Goal: Task Accomplishment & Management: Use online tool/utility

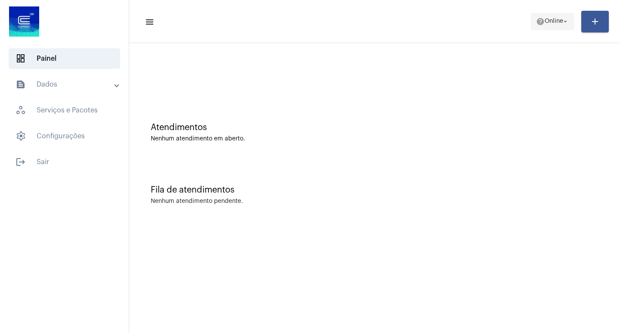
click at [552, 20] on span "Online" at bounding box center [554, 22] width 19 height 6
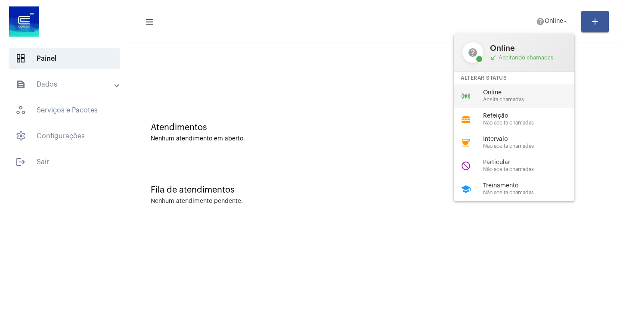
click at [512, 97] on span "Aceita chamadas" at bounding box center [532, 100] width 98 height 6
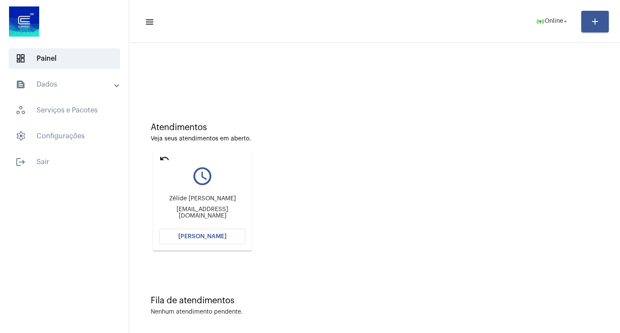
click at [199, 241] on button "[PERSON_NAME]" at bounding box center [202, 237] width 86 height 16
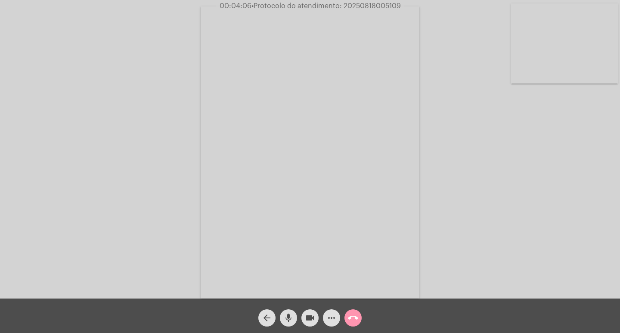
click at [360, 3] on span "• Protocolo do atendimento: 20250818005109" at bounding box center [327, 6] width 150 height 7
click at [368, 6] on span "• Protocolo do atendimento: 20250818005109" at bounding box center [327, 6] width 150 height 7
click at [368, 6] on span "• Protocolo do atendimento: 20250818005109" at bounding box center [326, 6] width 150 height 7
click at [354, 321] on mat-icon "call_end" at bounding box center [353, 318] width 10 height 10
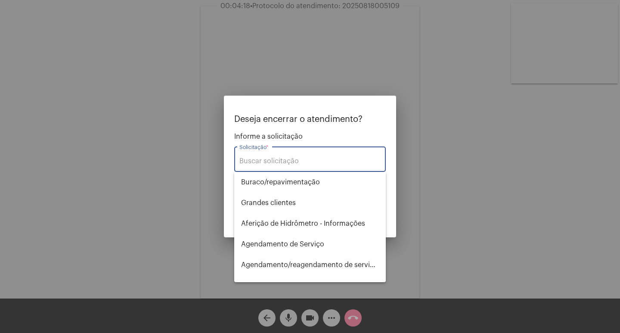
click at [314, 162] on input "Solicitação *" at bounding box center [310, 161] width 141 height 8
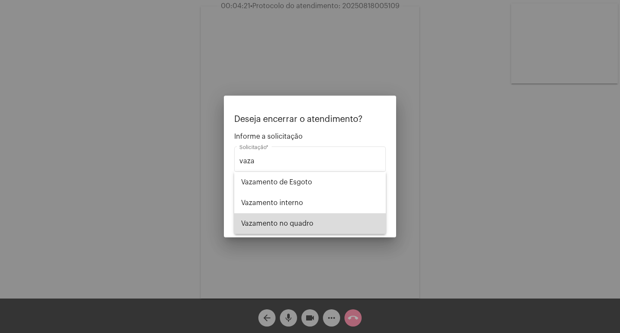
click at [327, 231] on span "Vazamento no quadro" at bounding box center [310, 223] width 138 height 21
type input "Vazamento no quadro"
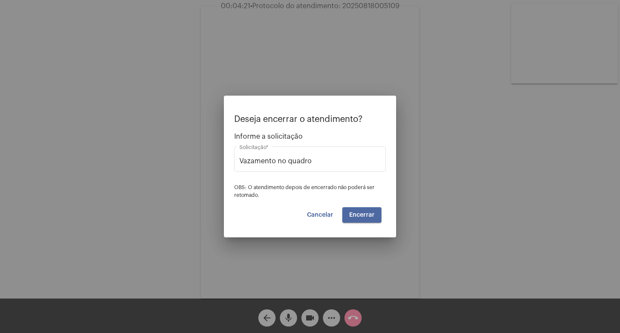
click at [359, 214] on span "Encerrar" at bounding box center [361, 215] width 25 height 6
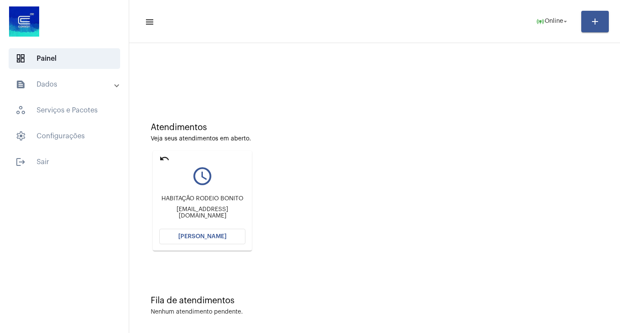
click at [201, 236] on span "[PERSON_NAME]" at bounding box center [202, 237] width 48 height 6
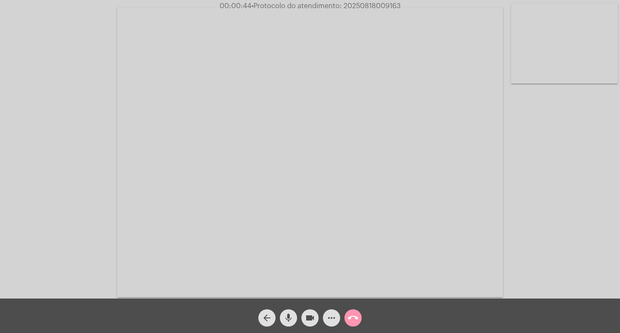
click at [265, 314] on mat-icon "arrow_back" at bounding box center [267, 318] width 10 height 10
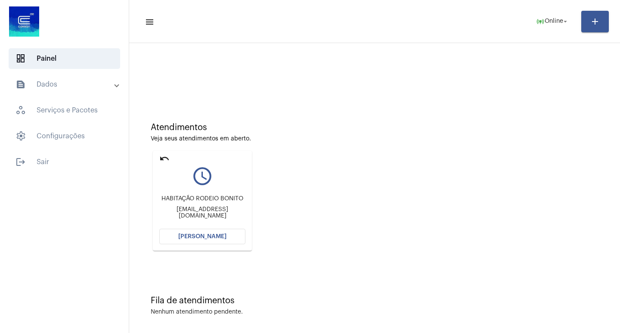
click at [170, 155] on mat-card "undo query_builder HABITAÇÃO RODEIO BONITO assistenciasocial@rodeiobonito.rs.go…" at bounding box center [202, 201] width 99 height 100
click at [165, 156] on mat-icon "undo" at bounding box center [164, 158] width 10 height 10
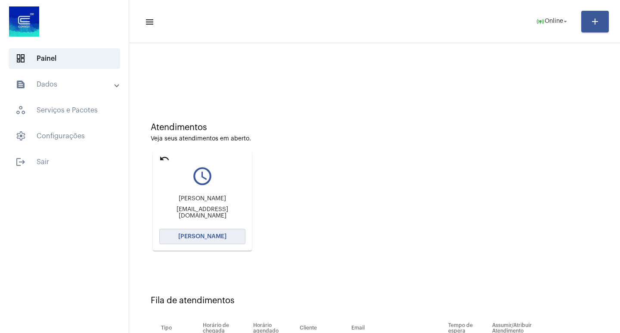
click at [206, 231] on button "[PERSON_NAME]" at bounding box center [202, 237] width 86 height 16
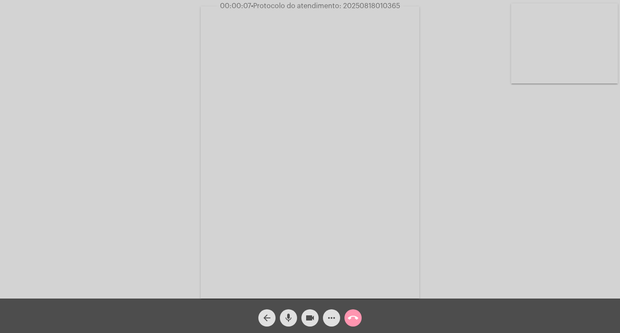
click at [502, 177] on div "Acessando Câmera e Microfone..." at bounding box center [310, 151] width 619 height 299
click at [514, 230] on div "Acessando Câmera e Microfone..." at bounding box center [310, 151] width 619 height 299
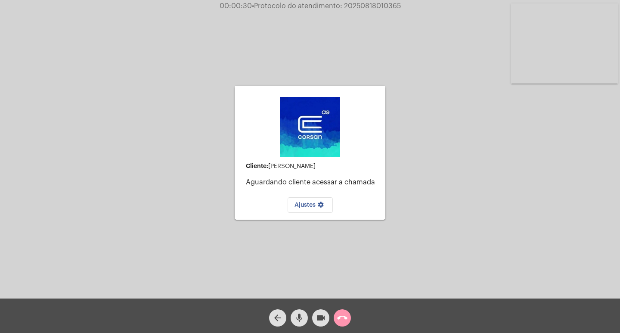
click at [349, 319] on button "call_end" at bounding box center [342, 317] width 17 height 17
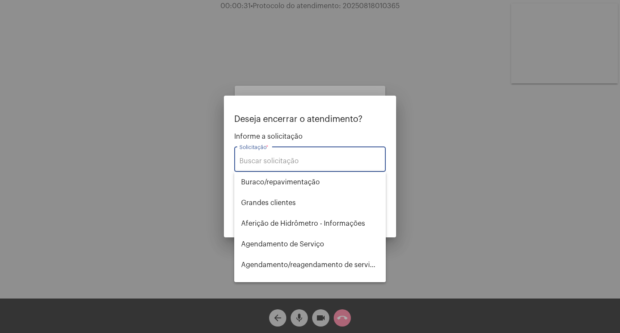
click at [284, 162] on input "Solicitação *" at bounding box center [310, 161] width 141 height 8
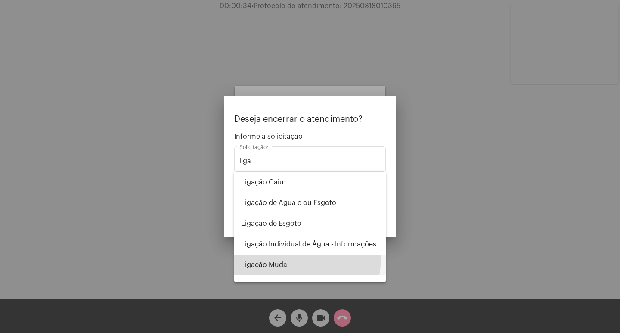
click at [282, 257] on span "Ligação Muda" at bounding box center [310, 265] width 138 height 21
type input "Ligação Muda"
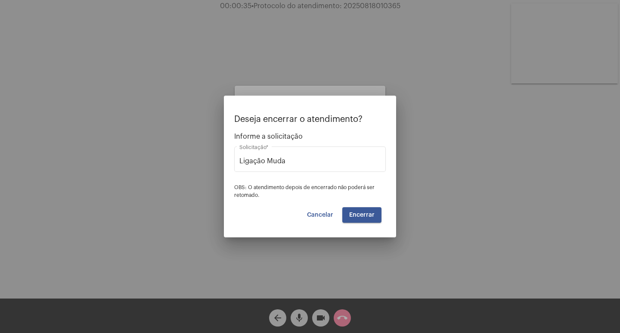
click at [359, 204] on div "Deseja encerrar o atendimento? Informe a solicitação Ligação Muda Solicitação *…" at bounding box center [310, 169] width 152 height 108
click at [365, 215] on span "Encerrar" at bounding box center [361, 215] width 25 height 6
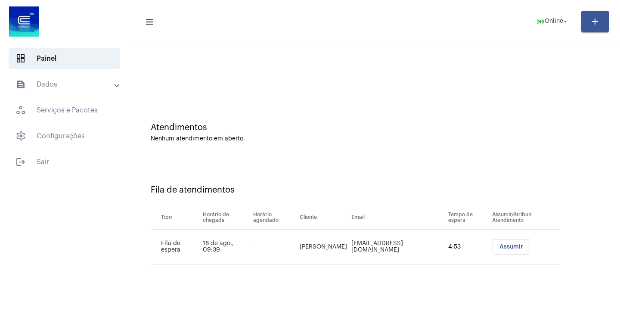
click at [517, 246] on span "Assumir" at bounding box center [512, 247] width 24 height 6
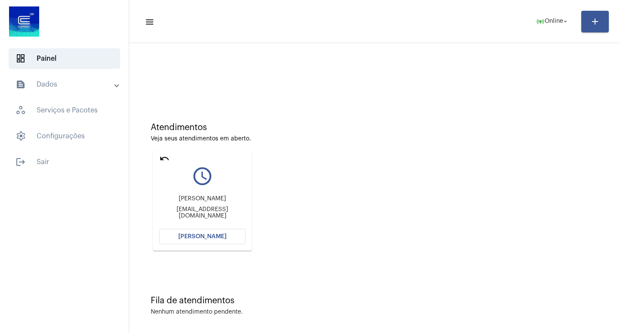
click at [196, 239] on span "[PERSON_NAME]" at bounding box center [202, 237] width 48 height 6
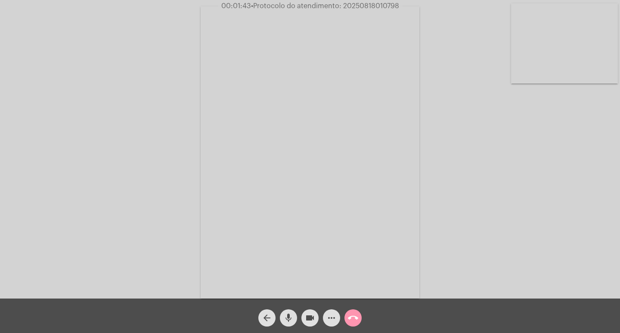
click at [332, 320] on mat-icon "more_horiz" at bounding box center [332, 318] width 10 height 10
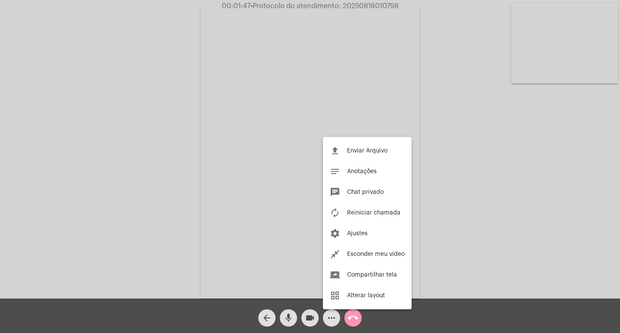
click at [538, 290] on div at bounding box center [310, 166] width 620 height 333
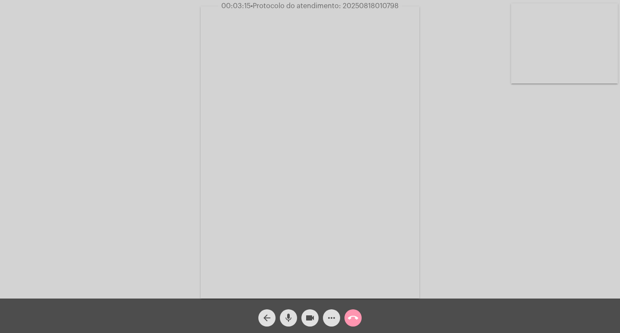
click at [356, 315] on mat-icon "call_end" at bounding box center [353, 318] width 10 height 10
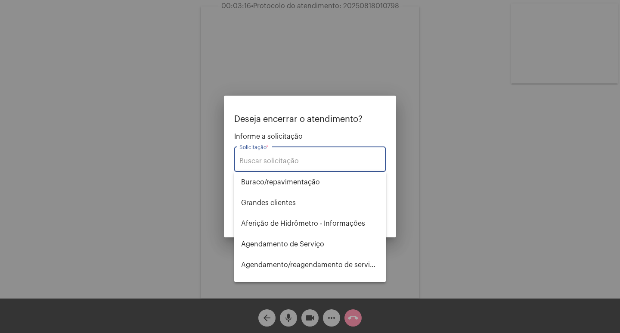
click at [272, 165] on input "Solicitação *" at bounding box center [310, 161] width 141 height 8
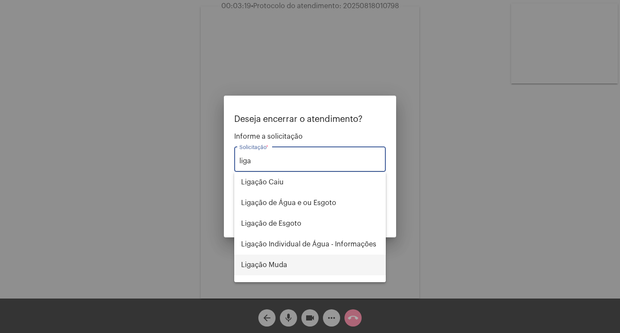
click at [273, 266] on span "Ligação Muda" at bounding box center [310, 265] width 138 height 21
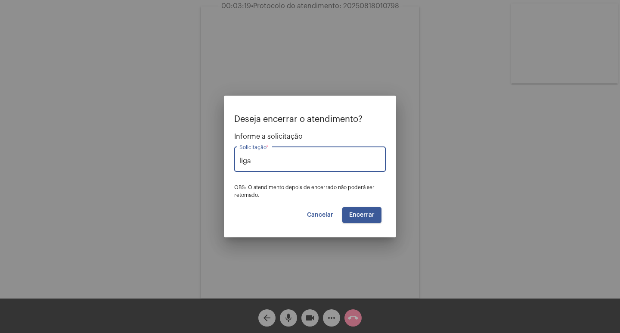
type input "Ligação Muda"
click at [362, 206] on div "Deseja encerrar o atendimento? Informe a solicitação Ligação Muda Solicitação *…" at bounding box center [310, 169] width 152 height 108
click at [361, 217] on span "Encerrar" at bounding box center [361, 215] width 25 height 6
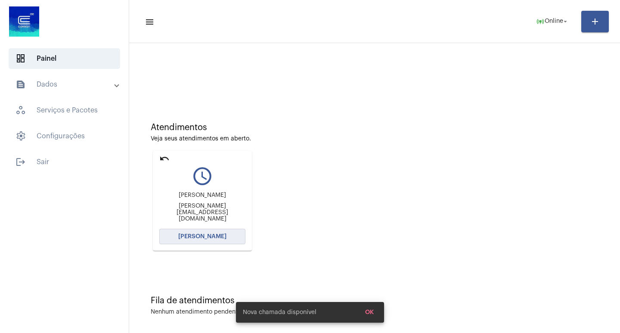
click at [208, 238] on span "[PERSON_NAME]" at bounding box center [202, 237] width 48 height 6
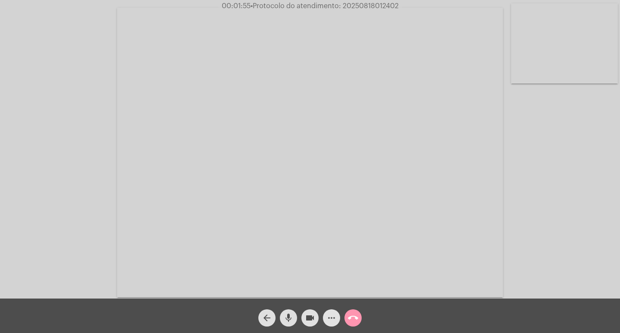
click at [332, 315] on mat-icon "more_horiz" at bounding box center [332, 318] width 10 height 10
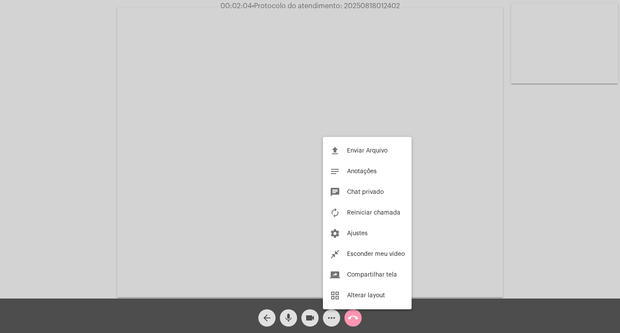
click at [69, 165] on div at bounding box center [310, 166] width 620 height 333
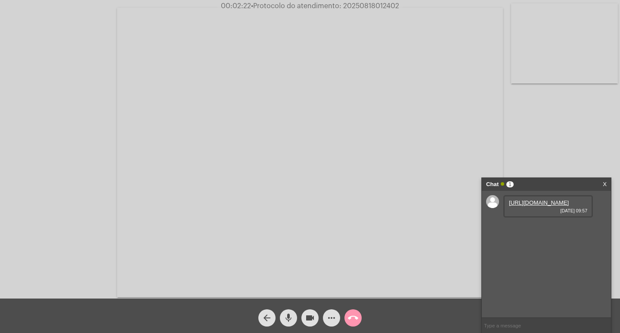
click at [552, 206] on link "https://neft-transfer-bucket.s3.amazonaws.com/temp-49234f1f-8336-39ec-b4ec-8018…" at bounding box center [539, 202] width 60 height 6
click at [580, 182] on div "Chat 1" at bounding box center [537, 184] width 103 height 13
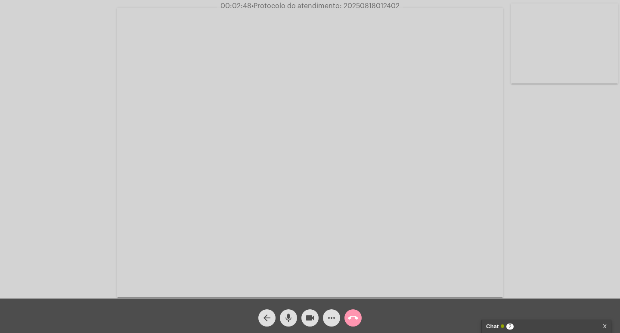
click at [563, 329] on div "Chat 2" at bounding box center [537, 326] width 103 height 13
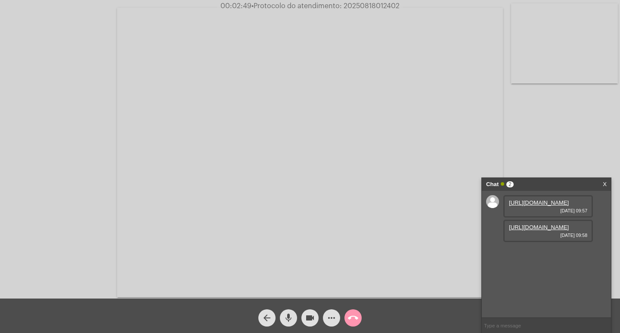
click at [530, 231] on link "https://neft-transfer-bucket.s3.amazonaws.com/temp-39c84cc2-0703-3cbf-6d76-660c…" at bounding box center [539, 227] width 60 height 6
drag, startPoint x: 326, startPoint y: 317, endPoint x: 286, endPoint y: 181, distance: 141.1
click at [326, 317] on button "more_horiz" at bounding box center [331, 317] width 17 height 17
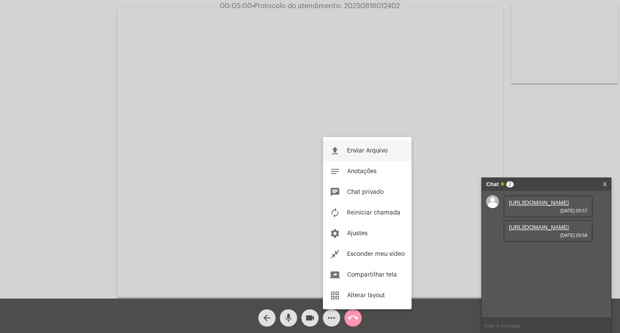
click at [378, 155] on button "file_upload Enviar Arquivo" at bounding box center [367, 150] width 89 height 21
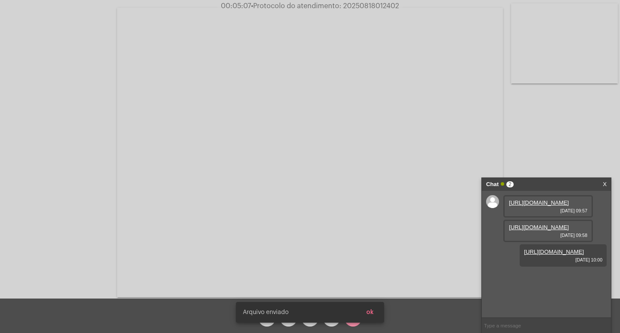
scroll to position [7, 0]
click at [366, 6] on span "• Protocolo do atendimento: 20250818012402" at bounding box center [326, 6] width 148 height 7
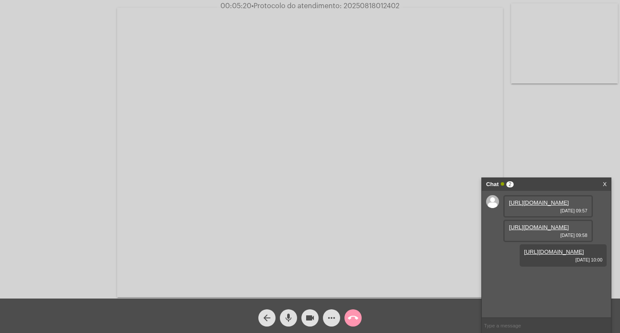
click at [366, 6] on span "• Protocolo do atendimento: 20250818012402" at bounding box center [326, 6] width 148 height 7
click at [347, 318] on button "call_end" at bounding box center [353, 317] width 17 height 17
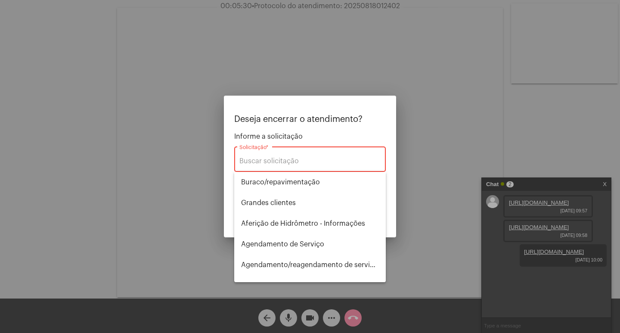
click at [281, 165] on div "Solicitação *" at bounding box center [310, 158] width 141 height 27
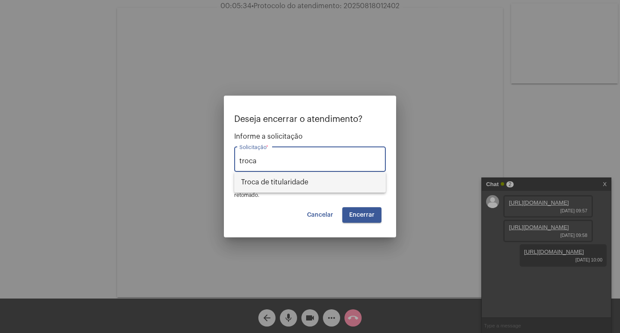
click at [271, 188] on span "Troca de titularidade" at bounding box center [310, 182] width 138 height 21
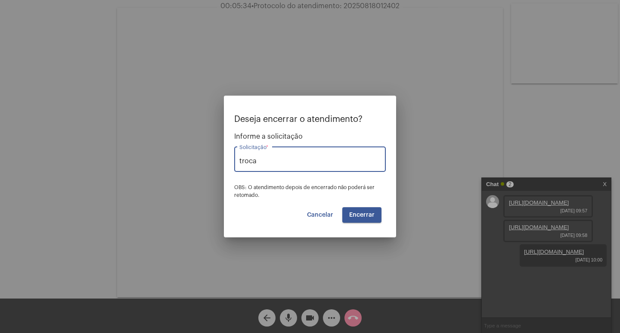
type input "Troca de titularidade"
click at [349, 210] on button "Encerrar" at bounding box center [362, 215] width 39 height 16
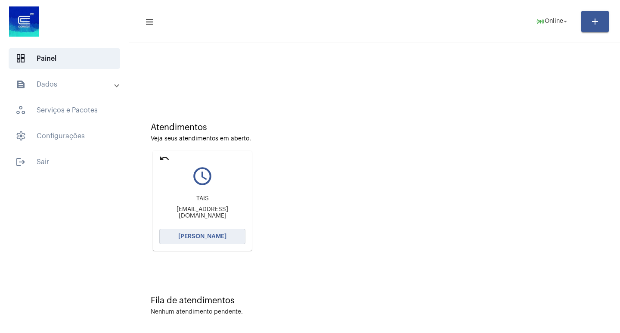
click at [203, 240] on button "[PERSON_NAME]" at bounding box center [202, 237] width 86 height 16
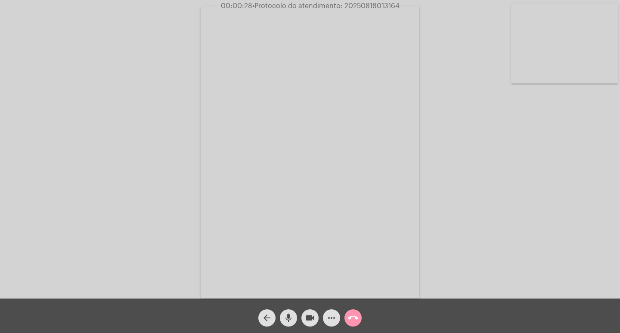
click at [150, 93] on div "Acessando Câmera e Microfone..." at bounding box center [310, 151] width 619 height 299
click at [368, 4] on span "• Protocolo do atendimento: 20250818013164" at bounding box center [325, 6] width 147 height 7
copy span "20250818013164"
click at [357, 321] on mat-icon "call_end" at bounding box center [353, 318] width 10 height 10
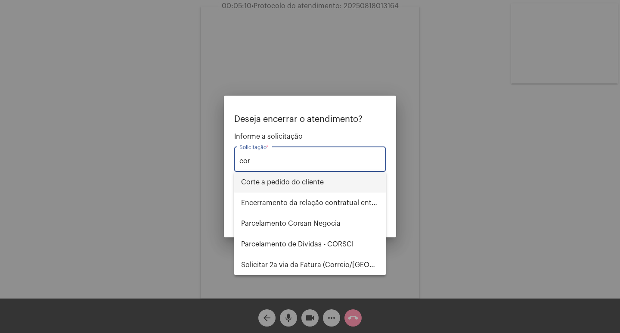
click at [296, 176] on span "Corte a pedido do cliente" at bounding box center [310, 182] width 138 height 21
type input "Corte a pedido do cliente"
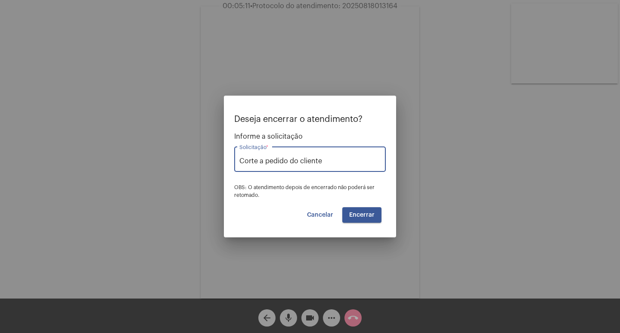
click at [364, 213] on span "Encerrar" at bounding box center [361, 215] width 25 height 6
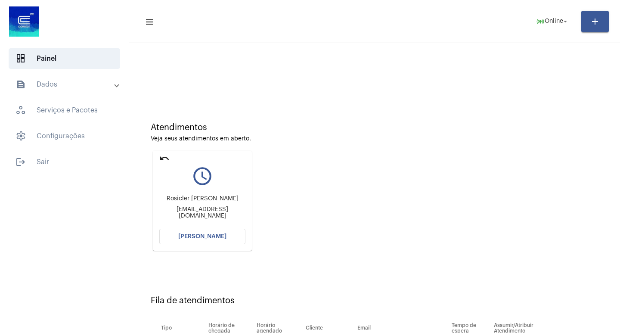
click at [192, 233] on button "[PERSON_NAME]" at bounding box center [202, 237] width 86 height 16
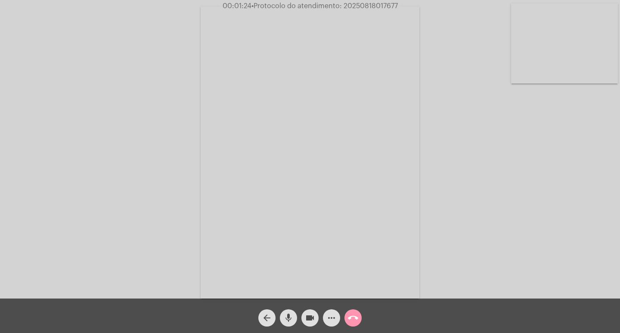
click at [549, 207] on div "Acessando Câmera e Microfone..." at bounding box center [310, 151] width 619 height 299
click at [325, 312] on button "more_horiz" at bounding box center [331, 317] width 17 height 17
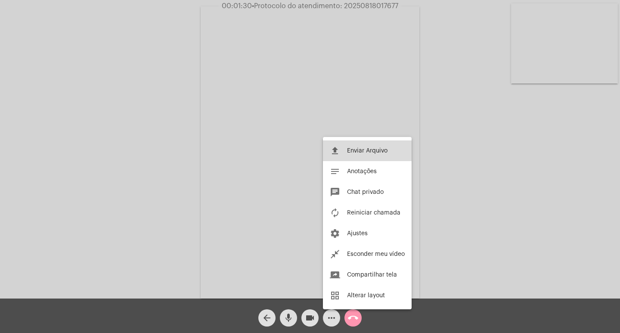
click at [358, 149] on span "Enviar Arquivo" at bounding box center [367, 151] width 41 height 6
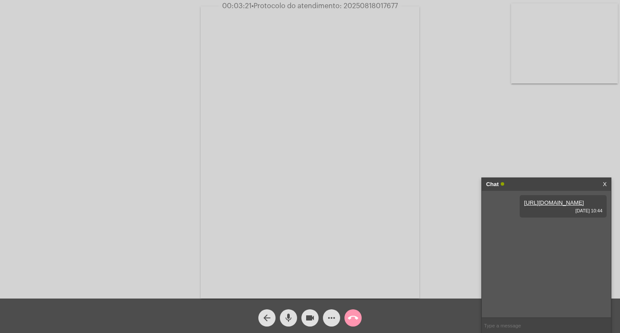
click at [374, 7] on span "• Protocolo do atendimento: 20250818017677" at bounding box center [325, 6] width 146 height 7
click at [353, 322] on mat-icon "call_end" at bounding box center [353, 318] width 10 height 10
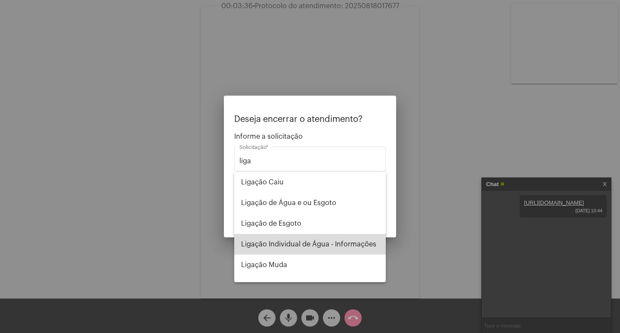
click at [319, 246] on span "Ligação Individual de Água - Informações" at bounding box center [310, 244] width 138 height 21
type input "Ligação Individual de Água - Informações"
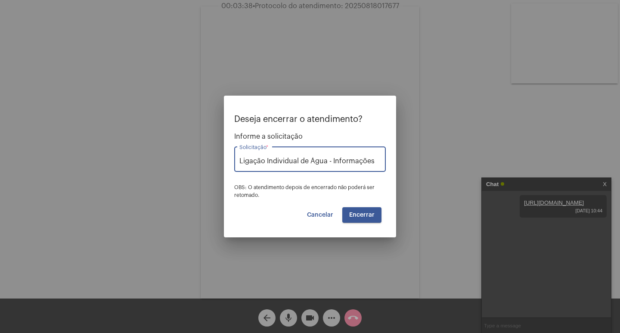
click at [352, 212] on span "Encerrar" at bounding box center [361, 215] width 25 height 6
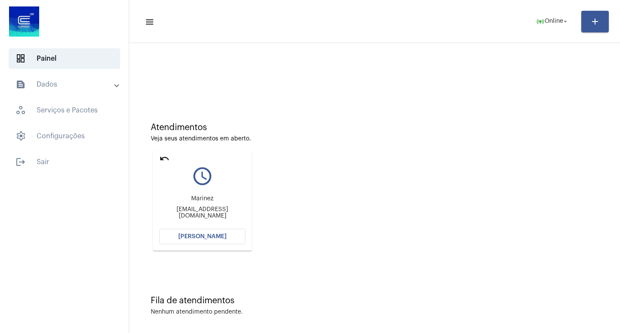
click at [214, 229] on button "[PERSON_NAME]" at bounding box center [202, 237] width 86 height 16
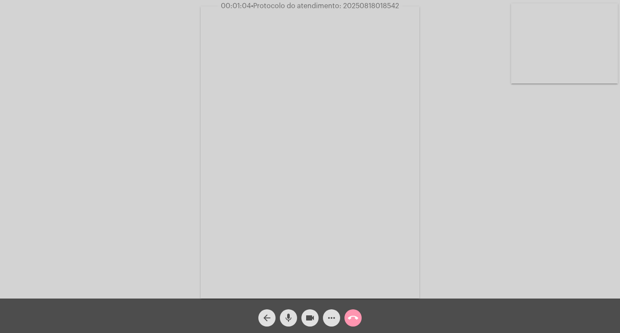
click at [289, 95] on video at bounding box center [310, 152] width 219 height 292
click at [206, 89] on video at bounding box center [144, 152] width 219 height 292
click at [331, 327] on span "more_horiz" at bounding box center [332, 317] width 10 height 17
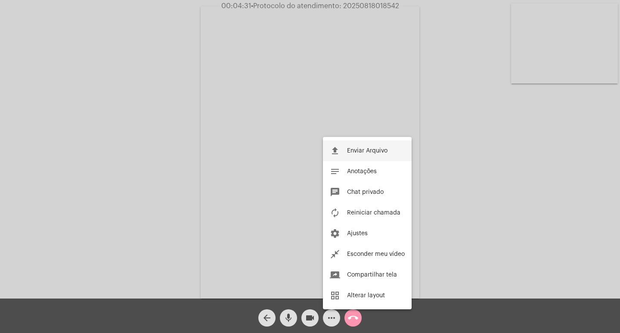
click at [358, 146] on button "file_upload Enviar Arquivo" at bounding box center [367, 150] width 89 height 21
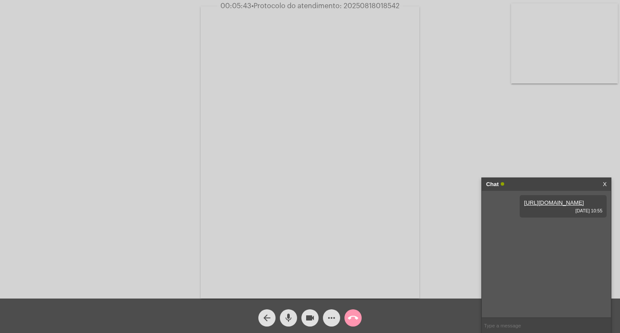
click at [172, 81] on div "Acessando Câmera e Microfone..." at bounding box center [310, 151] width 619 height 299
click at [112, 69] on div "Acessando Câmera e Microfone..." at bounding box center [310, 151] width 619 height 299
click at [120, 37] on div "Acessando Câmera e Microfone..." at bounding box center [310, 151] width 619 height 299
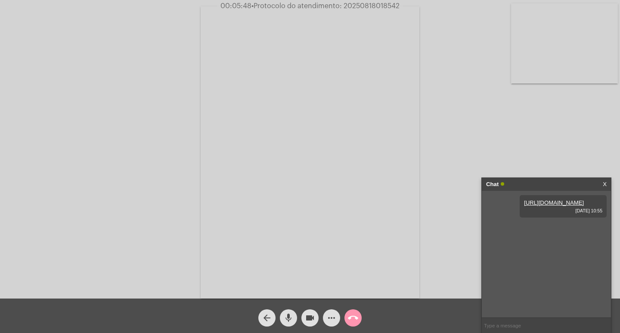
click at [120, 37] on div "Acessando Câmera e Microfone..." at bounding box center [310, 151] width 619 height 299
click at [180, 54] on div "Acessando Câmera e Microfone..." at bounding box center [310, 151] width 619 height 299
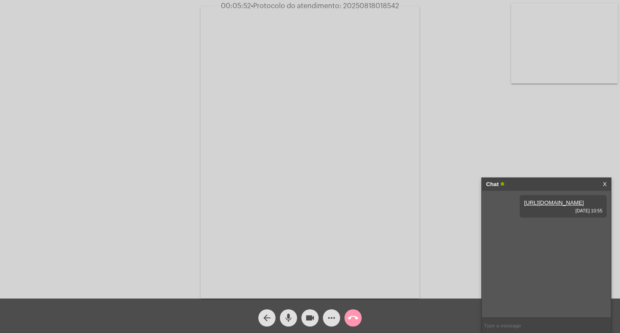
click at [180, 54] on div "Acessando Câmera e Microfone..." at bounding box center [310, 151] width 619 height 299
click at [559, 185] on div "Chat" at bounding box center [537, 184] width 103 height 13
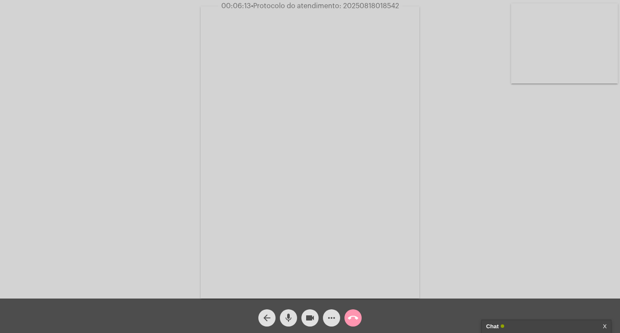
click at [37, 134] on div "Acessando Câmera e Microfone..." at bounding box center [310, 151] width 619 height 299
click at [305, 171] on video at bounding box center [310, 152] width 219 height 292
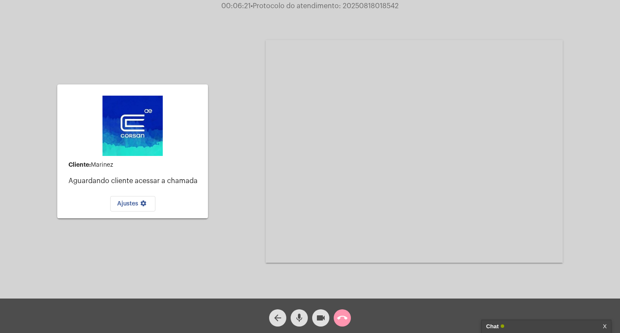
click at [240, 231] on div "Cliente: Marinez Aguardando cliente acessar a chamada Ajustes settings Acessand…" at bounding box center [310, 150] width 619 height 299
click at [244, 227] on div "Cliente: Marinez Aguardando cliente acessar a chamada Ajustes settings Acessand…" at bounding box center [310, 150] width 619 height 299
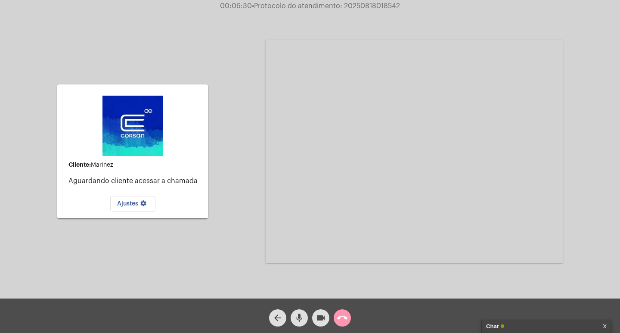
click at [190, 241] on div "Cliente: Marinez Aguardando cliente acessar a chamada Ajustes settings" at bounding box center [132, 151] width 151 height 296
click at [303, 319] on mat-icon "mic" at bounding box center [299, 318] width 10 height 10
click at [204, 187] on mat-card "Cliente: Marinez Aguardando cliente acessar a chamada Ajustes settings" at bounding box center [132, 151] width 151 height 134
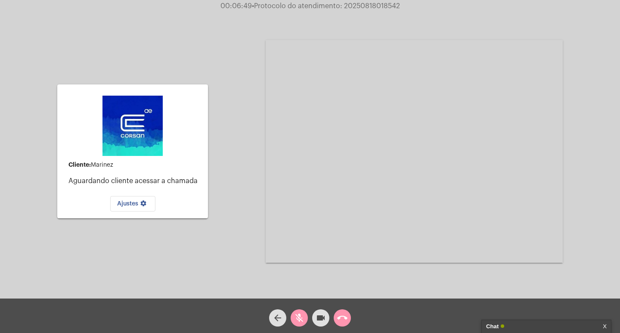
click at [220, 180] on div "Cliente: Marinez Aguardando cliente acessar a chamada Ajustes settings Acessand…" at bounding box center [310, 150] width 619 height 299
click at [223, 192] on div "Cliente: Marinez Aguardando cliente acessar a chamada Ajustes settings Acessand…" at bounding box center [310, 150] width 619 height 299
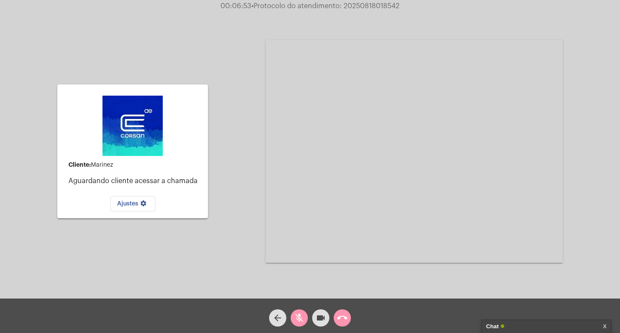
click at [112, 252] on div "Cliente: Marinez Aguardando cliente acessar a chamada Ajustes settings" at bounding box center [132, 151] width 151 height 296
click at [6, 31] on div "Cliente: Marinez Aguardando cliente acessar a chamada Ajustes settings Acessand…" at bounding box center [310, 150] width 619 height 299
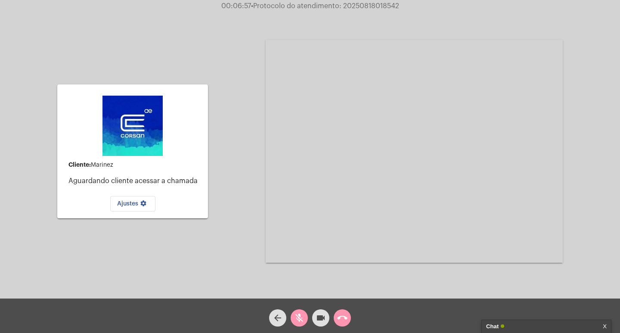
click at [0, 28] on div "Cliente: Marinez Aguardando cliente acessar a chamada Ajustes settings Acessand…" at bounding box center [310, 149] width 620 height 299
click at [140, 30] on div "Cliente: Marinez Aguardando cliente acessar a chamada Ajustes settings" at bounding box center [132, 151] width 151 height 296
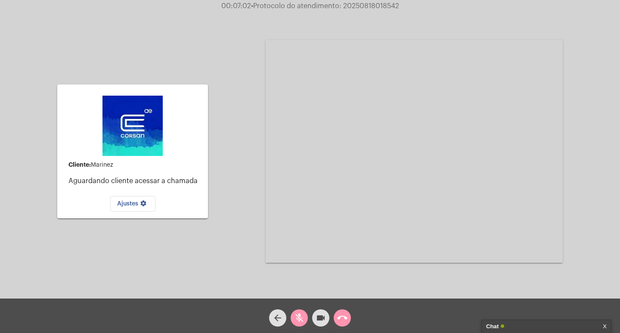
click at [303, 325] on span "mic_off" at bounding box center [299, 317] width 10 height 17
click at [344, 316] on mat-icon "call_end" at bounding box center [342, 318] width 10 height 10
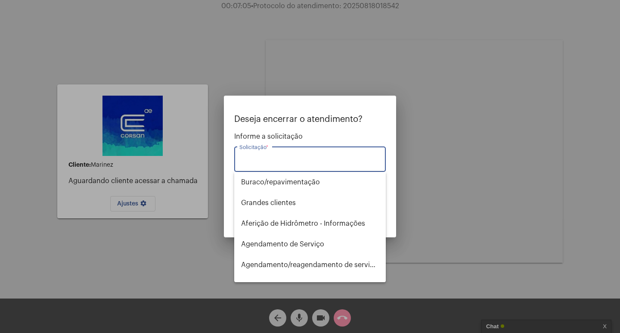
click at [285, 158] on input "Solicitação *" at bounding box center [310, 161] width 141 height 8
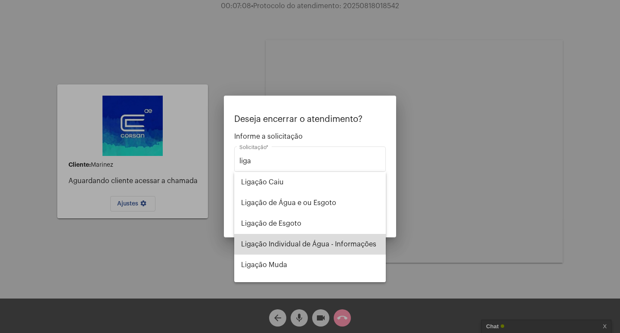
click at [345, 243] on span "Ligação Individual de Água - Informações" at bounding box center [310, 244] width 138 height 21
type input "Ligação Individual de Água - Informações"
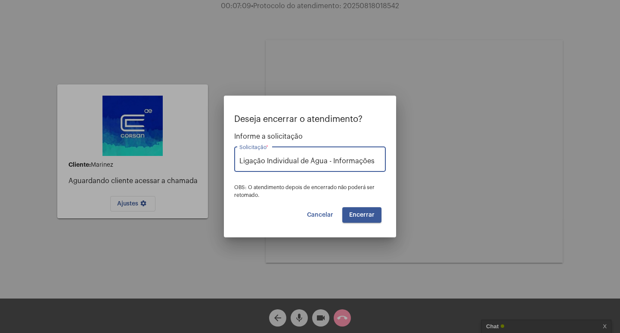
click at [355, 208] on button "Encerrar" at bounding box center [362, 215] width 39 height 16
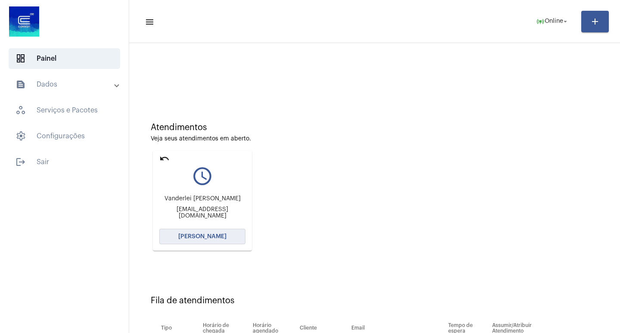
click at [212, 239] on span "[PERSON_NAME]" at bounding box center [202, 237] width 48 height 6
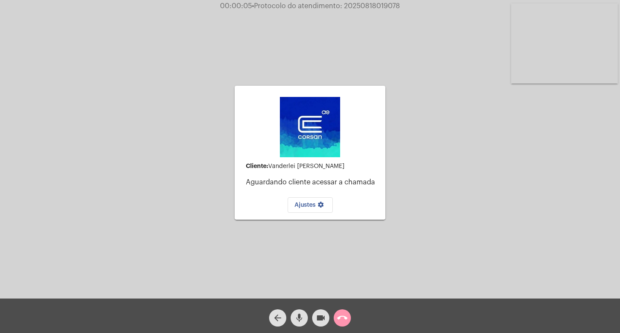
click at [282, 250] on div "Cliente: Vanderlei Leopoldo Kulzer Aguardando cliente acessar a chamada Ajustes…" at bounding box center [310, 152] width 151 height 296
click at [112, 92] on div "Cliente: Vanderlei Leopoldo Kulzer Aguardando cliente acessar a chamada Ajustes…" at bounding box center [310, 151] width 619 height 299
click at [347, 314] on mat-icon "call_end" at bounding box center [342, 318] width 10 height 10
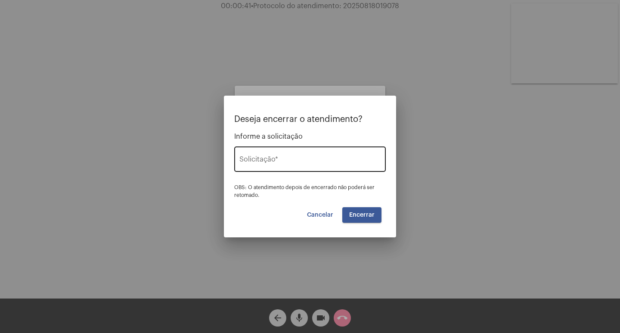
click at [308, 156] on div "Solicitação *" at bounding box center [310, 158] width 141 height 27
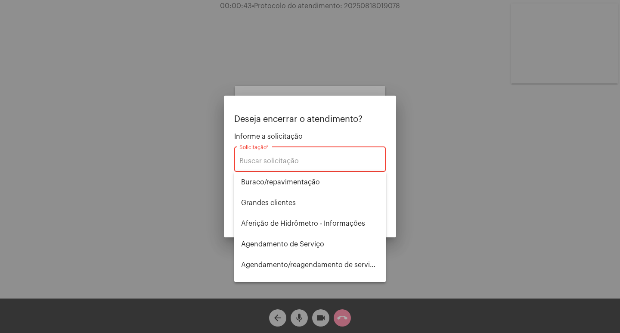
click at [300, 163] on input "Solicitação *" at bounding box center [310, 161] width 141 height 8
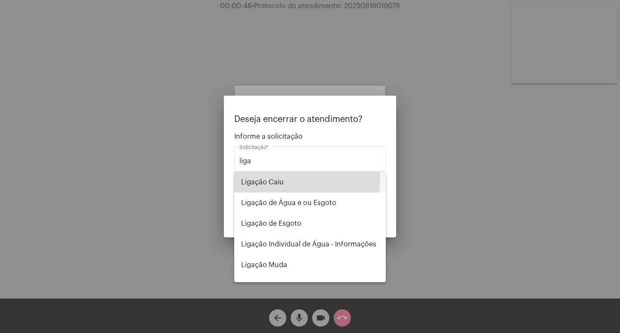
click at [271, 178] on span "Ligação Caiu" at bounding box center [310, 182] width 138 height 21
type input "Ligação Caiu"
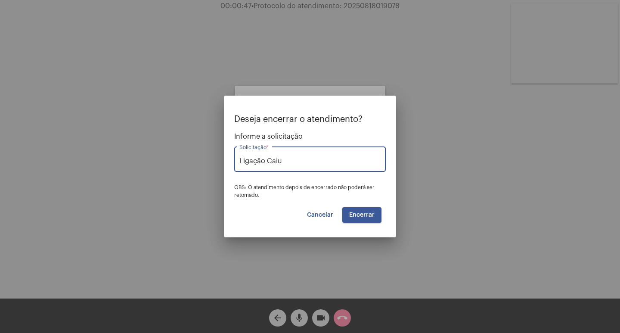
click at [358, 208] on button "Encerrar" at bounding box center [362, 215] width 39 height 16
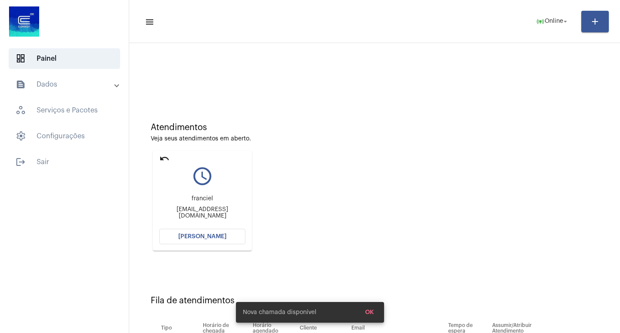
click at [208, 229] on button "[PERSON_NAME]" at bounding box center [202, 237] width 86 height 16
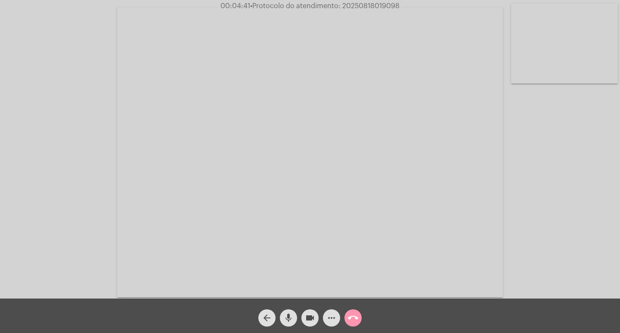
click at [328, 318] on mat-icon "more_horiz" at bounding box center [332, 318] width 10 height 10
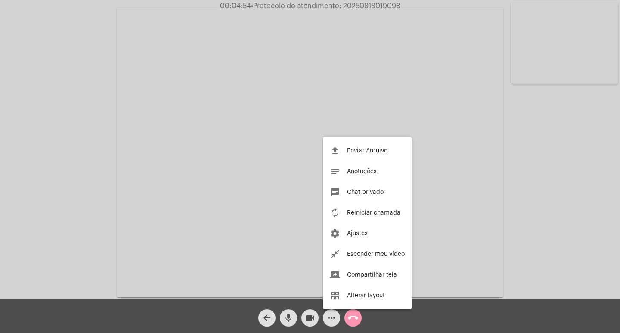
click at [217, 112] on div at bounding box center [310, 166] width 620 height 333
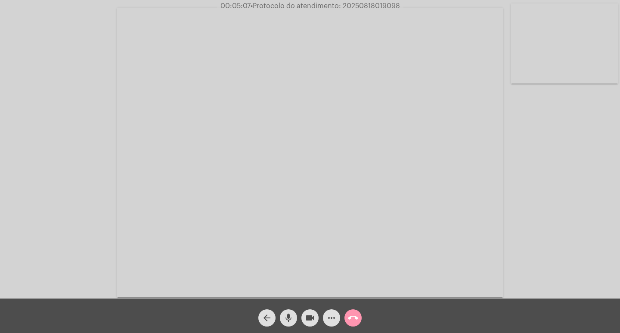
click at [330, 318] on mat-icon "more_horiz" at bounding box center [332, 318] width 10 height 10
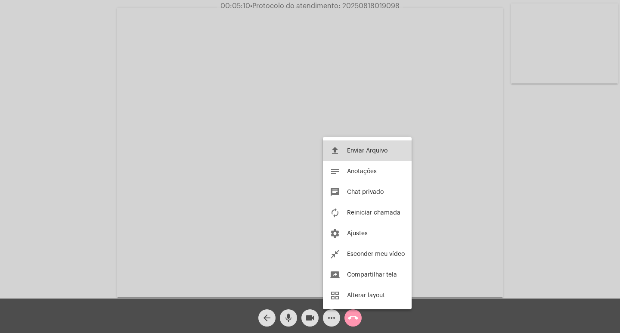
click at [381, 149] on span "Enviar Arquivo" at bounding box center [367, 151] width 41 height 6
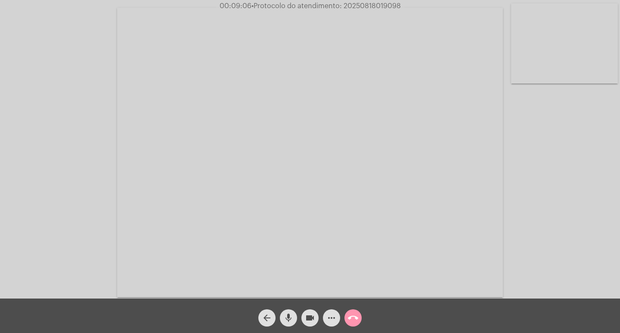
drag, startPoint x: 569, startPoint y: 217, endPoint x: 557, endPoint y: 193, distance: 26.6
click at [569, 217] on div "Acessando Câmera e Microfone..." at bounding box center [310, 151] width 619 height 299
click at [351, 7] on span "• Protocolo do atendimento: 20250818019098" at bounding box center [326, 6] width 150 height 7
click at [575, 190] on div "Acessando Câmera e Microfone..." at bounding box center [310, 151] width 619 height 299
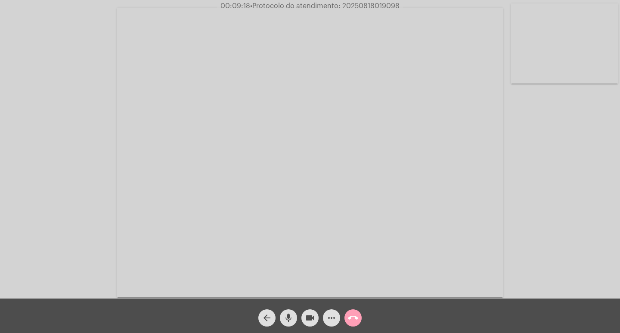
click at [361, 317] on button "call_end" at bounding box center [353, 317] width 17 height 17
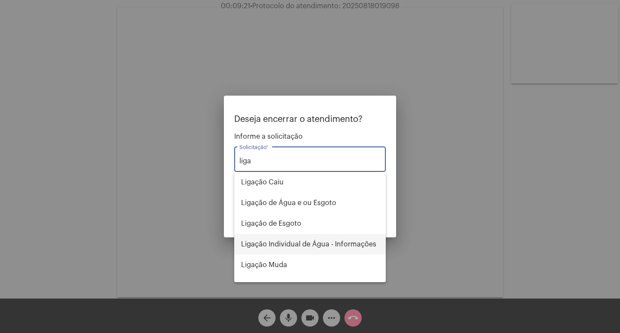
click at [348, 249] on span "Ligação Individual de Água - Informações" at bounding box center [310, 244] width 138 height 21
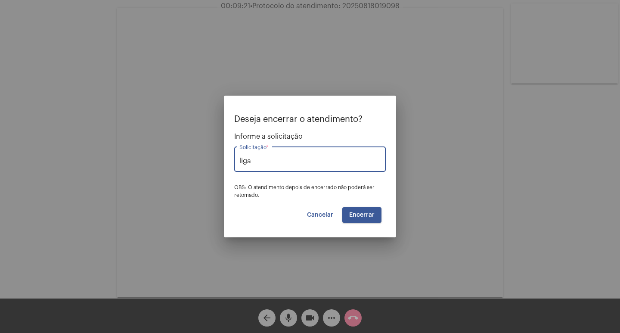
type input "Ligação Individual de Água - Informações"
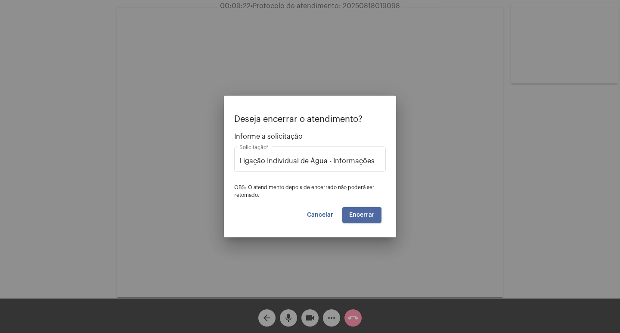
click at [357, 217] on span "Encerrar" at bounding box center [361, 215] width 25 height 6
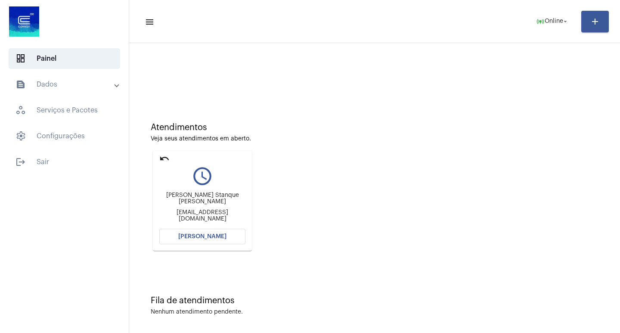
click at [214, 237] on span "[PERSON_NAME]" at bounding box center [202, 237] width 48 height 6
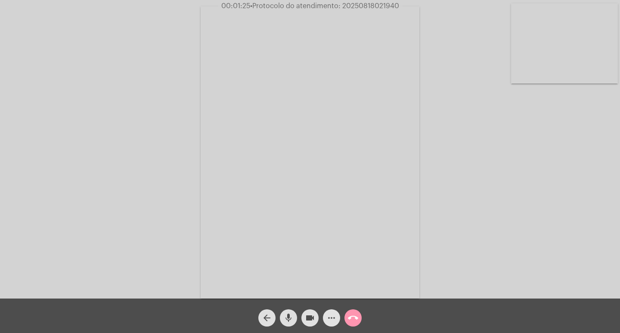
click at [331, 317] on mat-icon "more_horiz" at bounding box center [332, 318] width 10 height 10
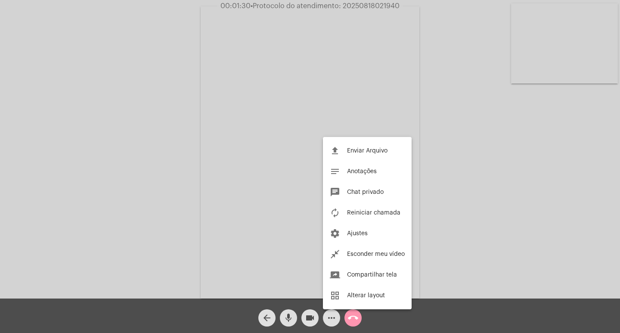
click at [464, 135] on div at bounding box center [310, 166] width 620 height 333
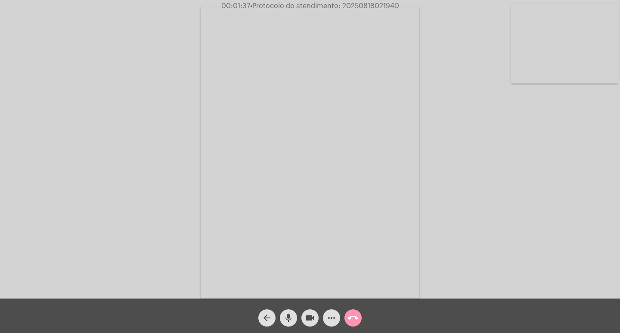
click at [134, 90] on div "Acessando Câmera e Microfone..." at bounding box center [310, 151] width 619 height 299
click at [380, 5] on span "• Protocolo do atendimento: 20250818021940" at bounding box center [324, 6] width 149 height 7
click at [350, 321] on mat-icon "call_end" at bounding box center [353, 318] width 10 height 10
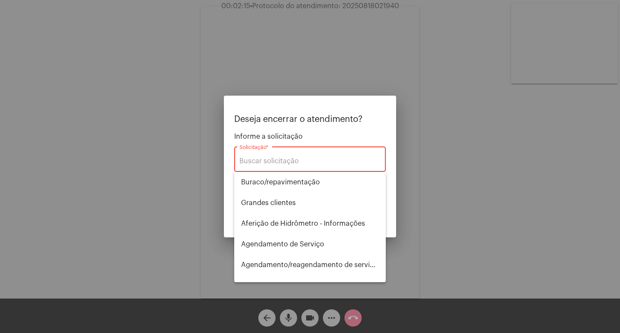
click at [298, 156] on div "Solicitação *" at bounding box center [310, 158] width 141 height 27
click at [287, 167] on div "Solicitação *" at bounding box center [310, 158] width 141 height 27
click at [275, 162] on input "Solicitação *" at bounding box center [310, 161] width 141 height 8
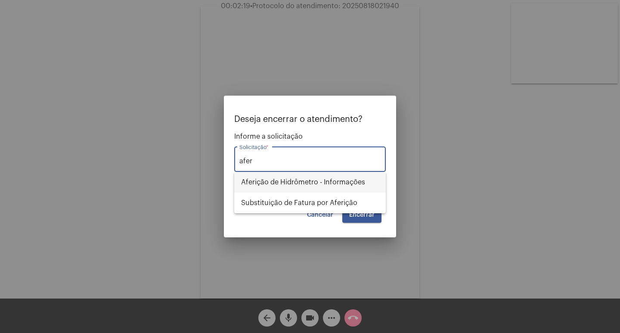
click at [297, 182] on span "Aferição de Hidrômetro - Informações" at bounding box center [310, 182] width 138 height 21
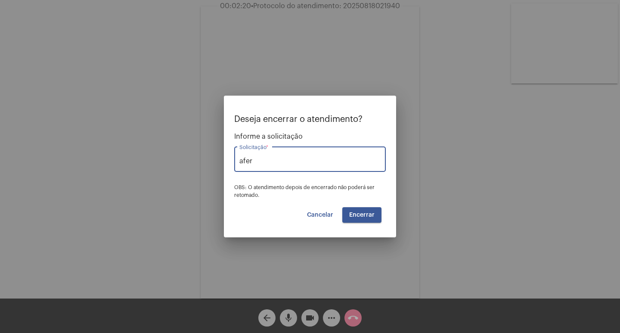
type input "Aferição de Hidrômetro - Informações"
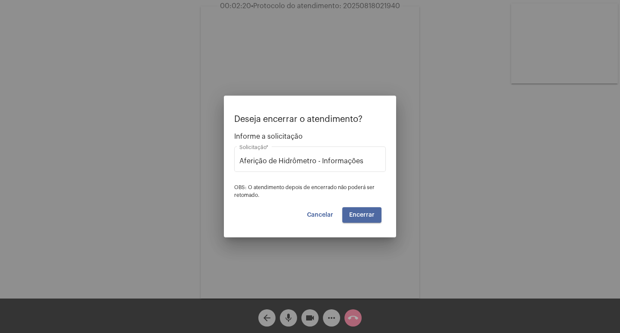
click at [358, 219] on button "Encerrar" at bounding box center [362, 215] width 39 height 16
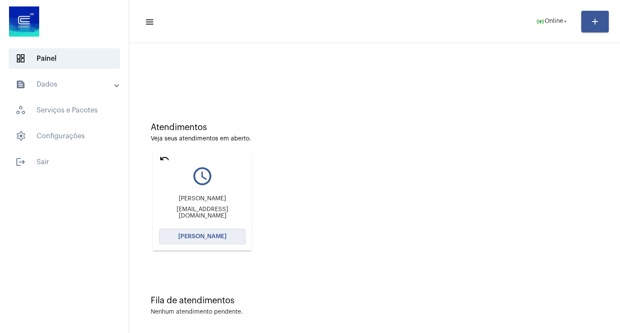
click at [211, 233] on button "[PERSON_NAME]" at bounding box center [202, 237] width 86 height 16
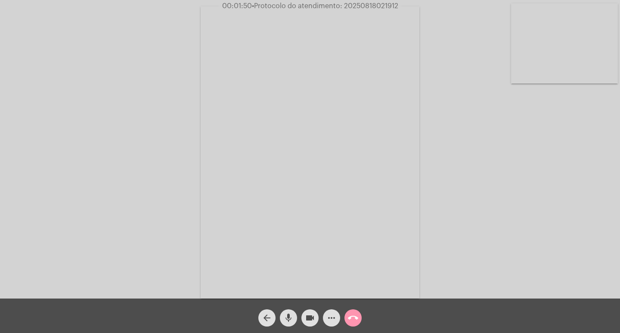
click at [328, 320] on mat-icon "more_horiz" at bounding box center [332, 318] width 10 height 10
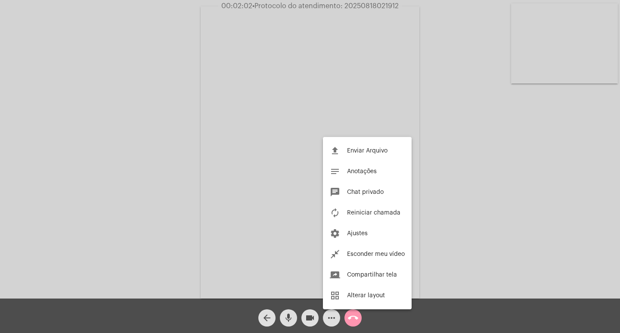
click at [37, 141] on div at bounding box center [310, 166] width 620 height 333
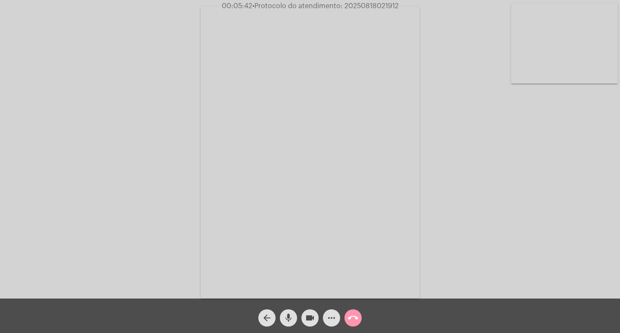
click at [374, 11] on video at bounding box center [310, 152] width 219 height 292
click at [374, 11] on div "Acessando Câmera e Microfone..." at bounding box center [310, 151] width 619 height 299
click at [372, 6] on span "• Protocolo do atendimento: 20250818021912" at bounding box center [325, 6] width 146 height 7
click at [358, 320] on mat-icon "call_end" at bounding box center [353, 318] width 10 height 10
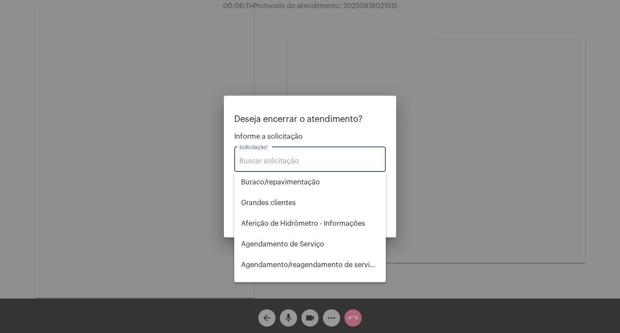
click at [287, 158] on input "Solicitação *" at bounding box center [310, 161] width 141 height 8
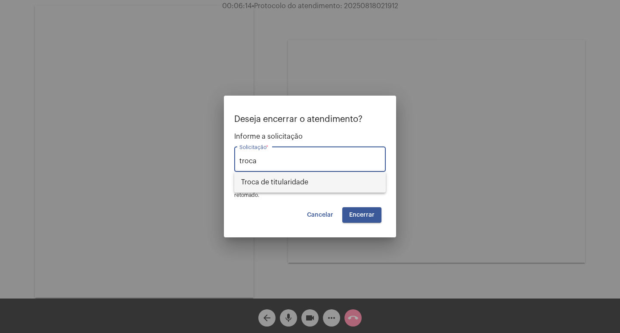
click at [293, 187] on span "Troca de titularidade" at bounding box center [310, 182] width 138 height 21
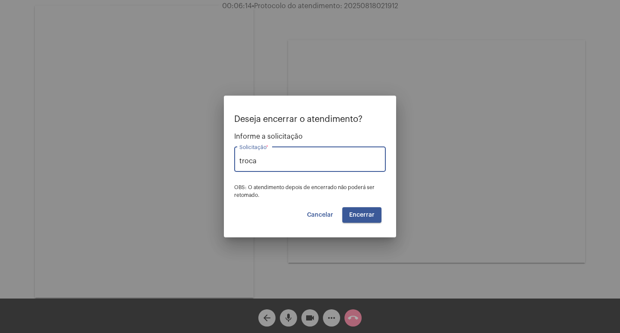
type input "Troca de titularidade"
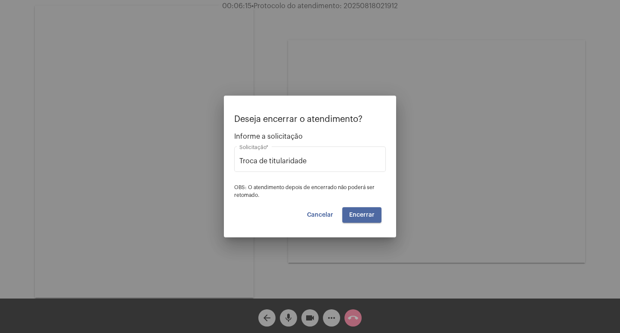
click at [371, 219] on button "Encerrar" at bounding box center [362, 215] width 39 height 16
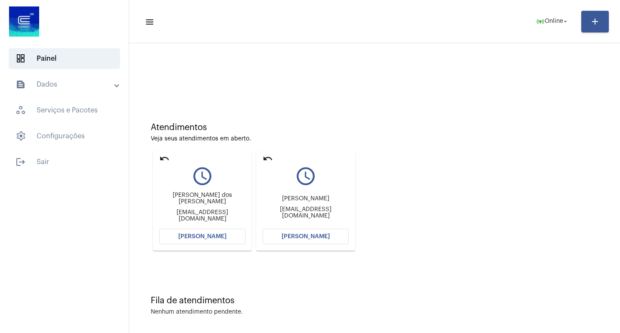
click at [324, 235] on span "[PERSON_NAME]" at bounding box center [306, 237] width 48 height 6
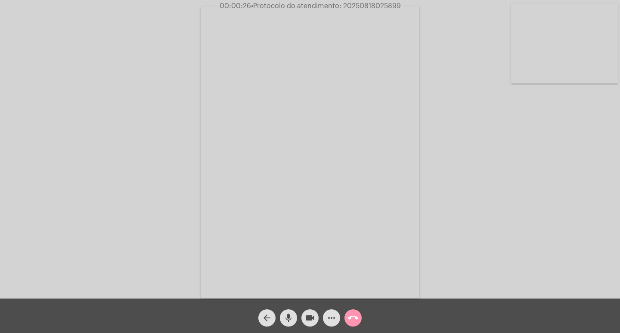
click at [494, 192] on div "Acessando Câmera e Microfone..." at bounding box center [310, 151] width 619 height 299
click at [357, 320] on mat-icon "call_end" at bounding box center [353, 318] width 10 height 10
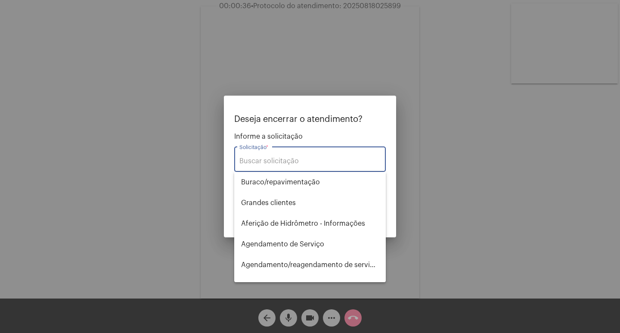
click at [280, 160] on input "Solicitação *" at bounding box center [310, 161] width 141 height 8
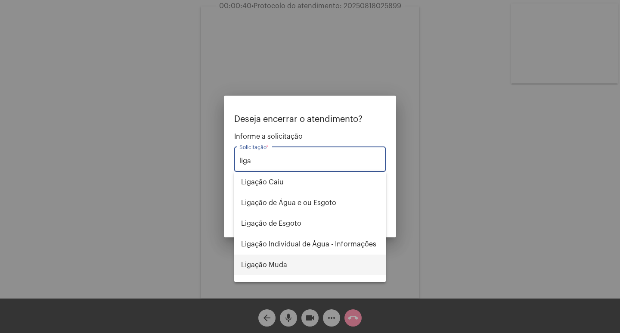
click at [283, 263] on span "Ligação Muda" at bounding box center [310, 265] width 138 height 21
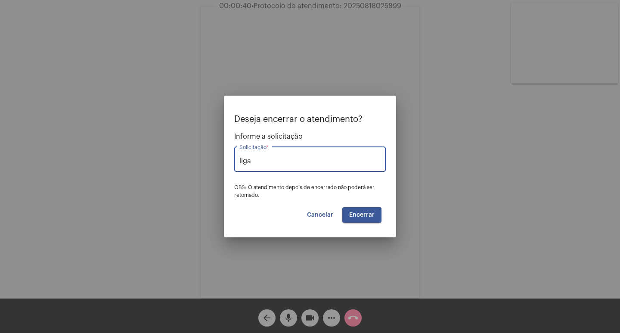
type input "Ligação Muda"
click at [372, 208] on button "Encerrar" at bounding box center [362, 215] width 39 height 16
click at [372, 214] on span "Encerrar" at bounding box center [361, 215] width 25 height 6
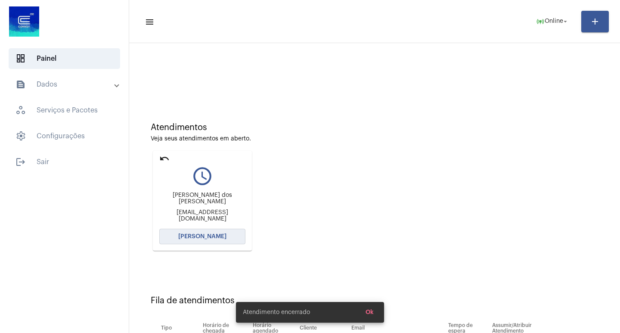
click at [221, 241] on button "[PERSON_NAME]" at bounding box center [202, 237] width 86 height 16
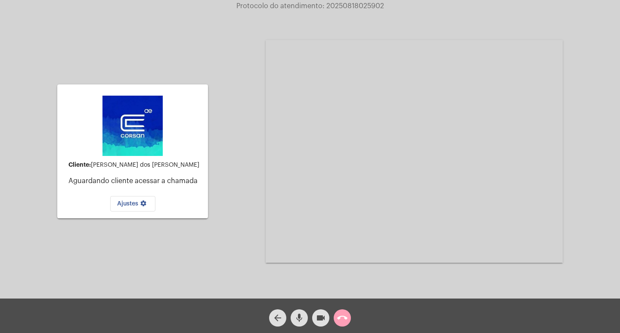
click at [338, 317] on mat-icon "call_end" at bounding box center [342, 318] width 10 height 10
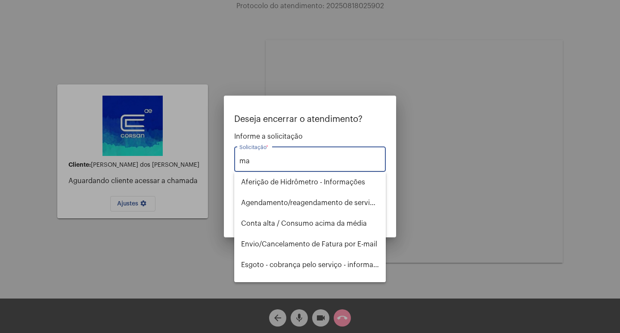
type input "m"
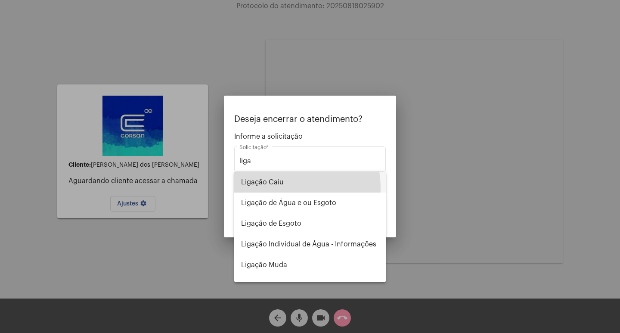
click at [284, 188] on span "Ligação Caiu" at bounding box center [310, 182] width 138 height 21
type input "Ligação Caiu"
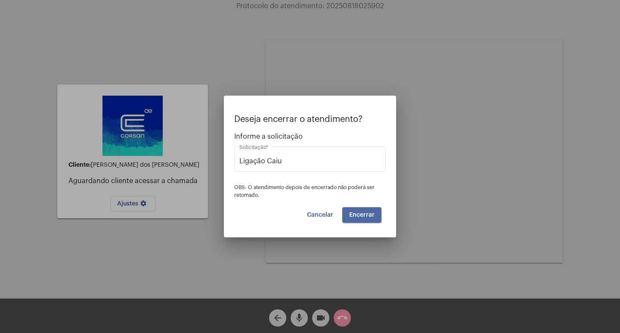
click at [371, 216] on span "Encerrar" at bounding box center [361, 215] width 25 height 6
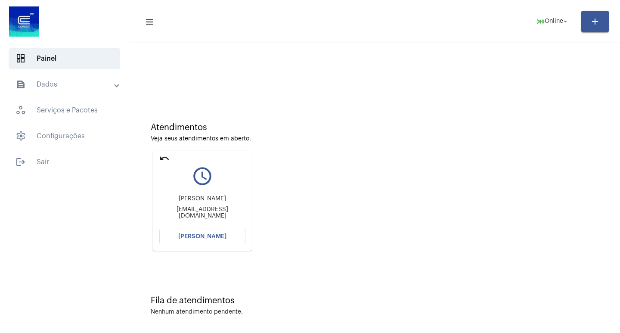
click at [204, 236] on span "[PERSON_NAME]" at bounding box center [202, 237] width 48 height 6
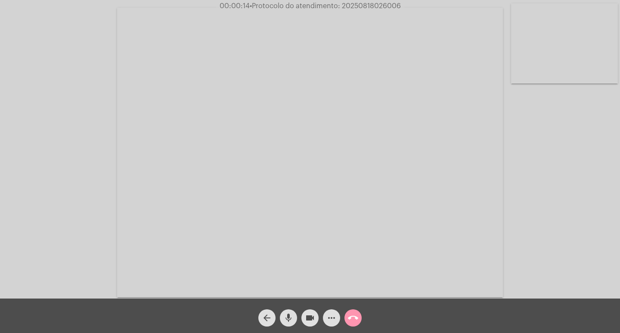
click at [561, 176] on div "Acessando Câmera e Microfone..." at bounding box center [310, 151] width 619 height 299
click at [331, 316] on mat-icon "more_horiz" at bounding box center [332, 318] width 10 height 10
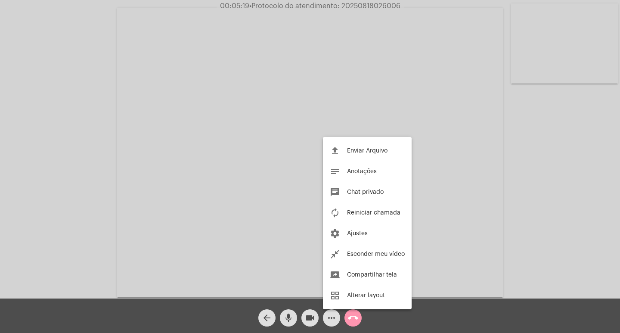
click at [558, 237] on div at bounding box center [310, 166] width 620 height 333
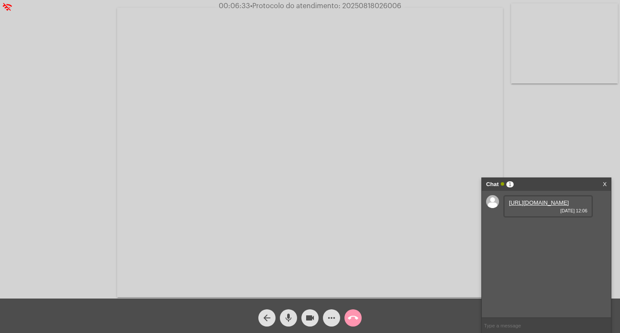
click at [537, 206] on link "[URL][DOMAIN_NAME]" at bounding box center [539, 202] width 60 height 6
click at [547, 231] on link "[URL][DOMAIN_NAME]" at bounding box center [539, 227] width 60 height 6
click at [535, 255] on link "[URL][DOMAIN_NAME]" at bounding box center [539, 252] width 60 height 6
click at [329, 315] on mat-icon "more_horiz" at bounding box center [332, 318] width 10 height 10
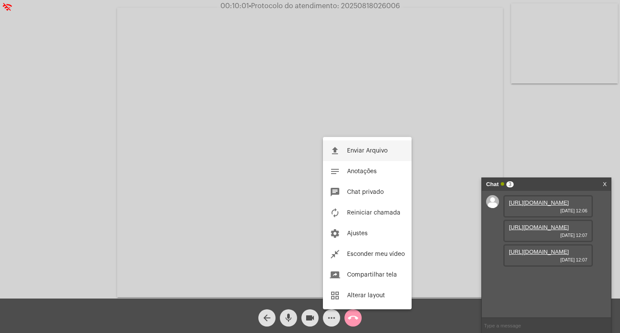
click at [352, 147] on button "file_upload Enviar Arquivo" at bounding box center [367, 150] width 89 height 21
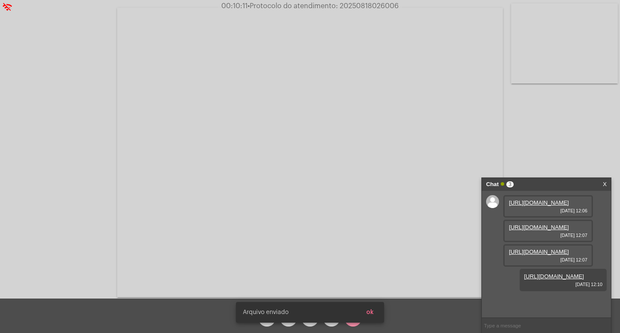
scroll to position [51, 0]
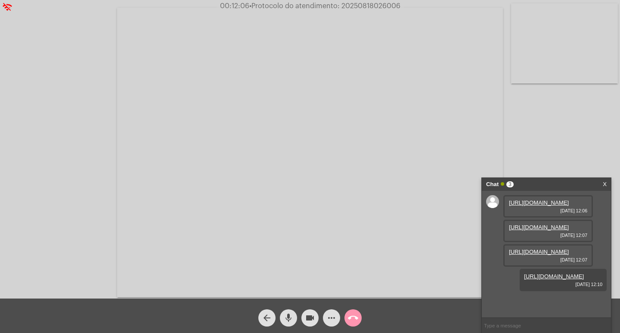
click at [544, 140] on div "Acessando Câmera e Microfone..." at bounding box center [310, 151] width 619 height 299
click at [546, 182] on div "Chat 3" at bounding box center [537, 184] width 103 height 13
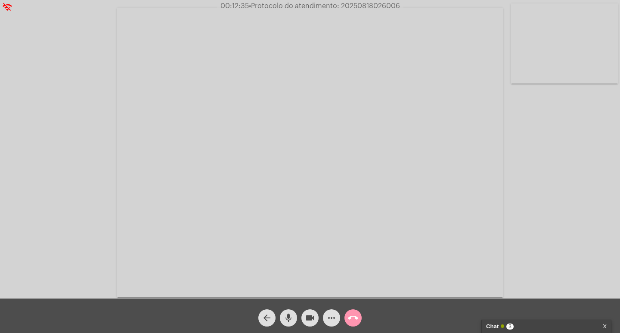
click at [374, 7] on span "• Protocolo do atendimento: 20250818026006" at bounding box center [324, 6] width 151 height 7
copy span "20250818026006"
click at [362, 320] on div "call_end" at bounding box center [354, 316] width 22 height 22
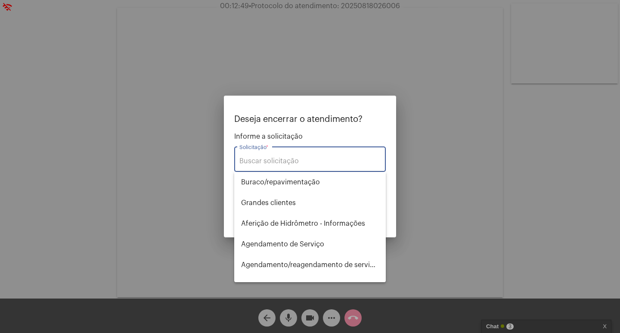
click at [305, 157] on div "Solicitação *" at bounding box center [310, 158] width 141 height 27
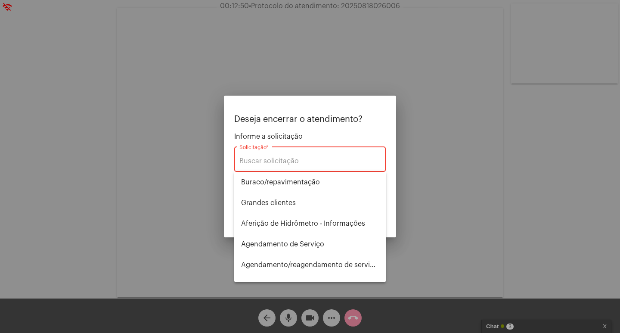
type input "y"
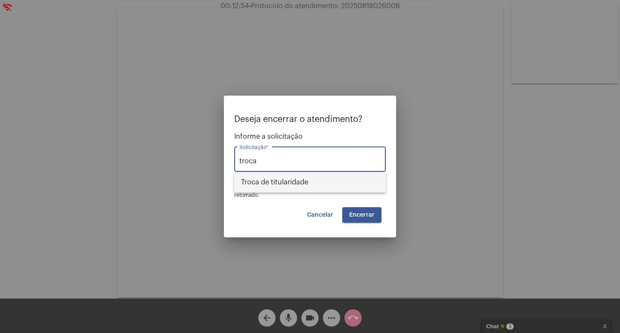
click at [297, 176] on span "Troca de titularidade" at bounding box center [310, 182] width 138 height 21
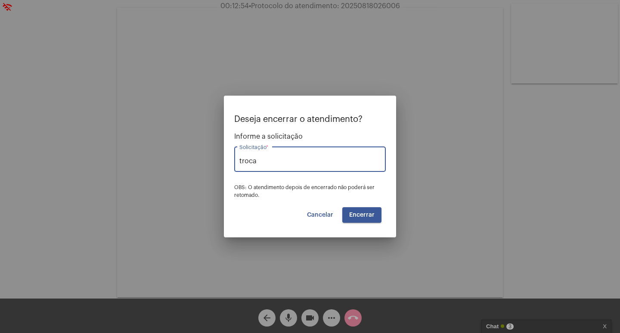
type input "Troca de titularidade"
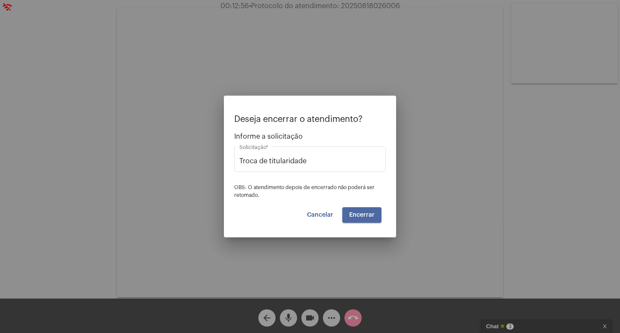
click at [369, 220] on button "Encerrar" at bounding box center [362, 215] width 39 height 16
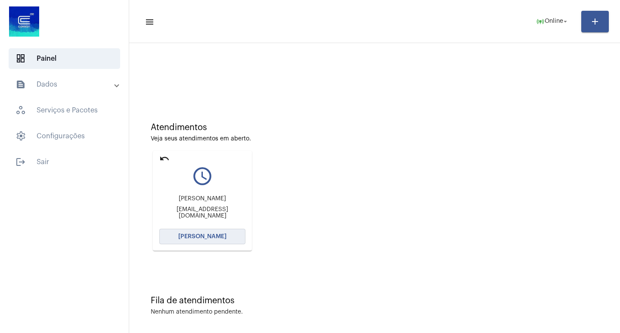
click at [228, 240] on button "[PERSON_NAME]" at bounding box center [202, 237] width 86 height 16
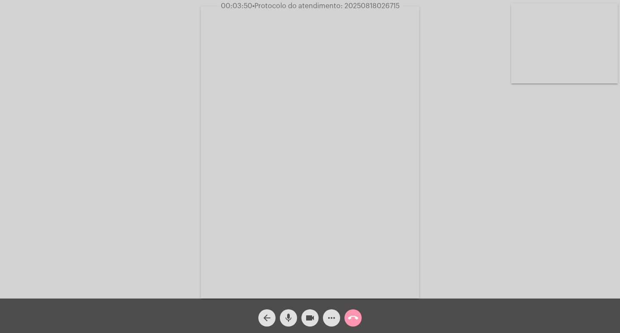
click at [358, 10] on span "00:03:50 • Protocolo do atendimento: 20250818026715" at bounding box center [311, 6] width 186 height 9
click at [484, 134] on div "Acessando Câmera e Microfone..." at bounding box center [310, 151] width 619 height 299
click at [358, 12] on video at bounding box center [310, 152] width 219 height 292
click at [358, 12] on div "Acessando Câmera e Microfone..." at bounding box center [310, 151] width 619 height 299
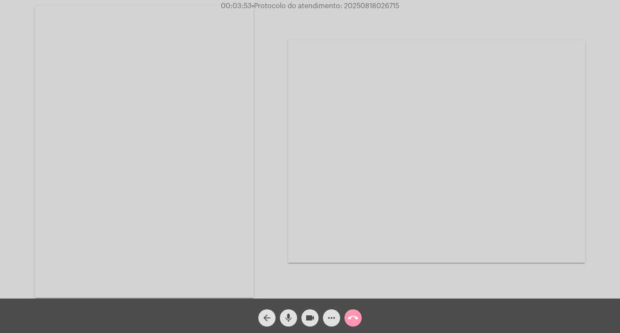
click at [358, 8] on span "• Protocolo do atendimento: 20250818026715" at bounding box center [325, 6] width 147 height 7
click at [417, 15] on div "Acessando Câmera e Microfone..." at bounding box center [436, 151] width 297 height 296
click at [354, 12] on div "Acessando Câmera e Microfone..." at bounding box center [436, 151] width 297 height 296
click at [361, 319] on button "call_end" at bounding box center [353, 317] width 17 height 17
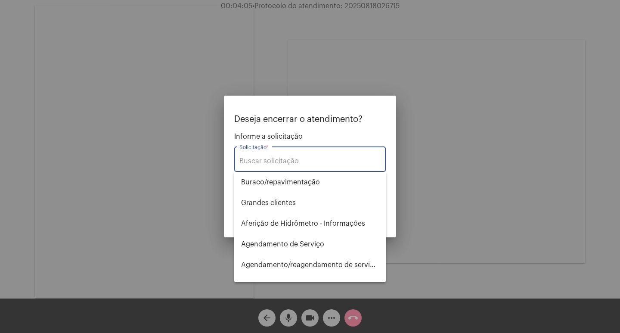
click at [274, 163] on input "Solicitação *" at bounding box center [310, 161] width 141 height 8
type input "c"
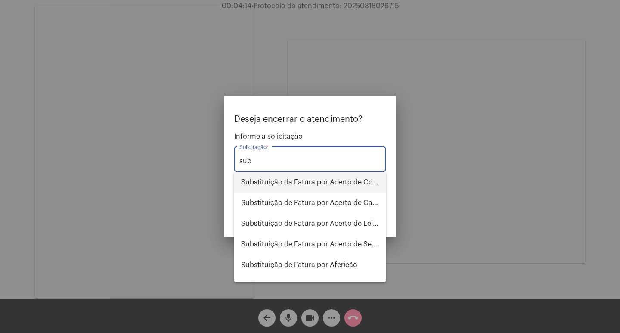
click at [349, 184] on span "Substituição da Fatura por Acerto de Consumo" at bounding box center [310, 182] width 138 height 21
type input "Substituição da Fatura por Acerto de Consumo"
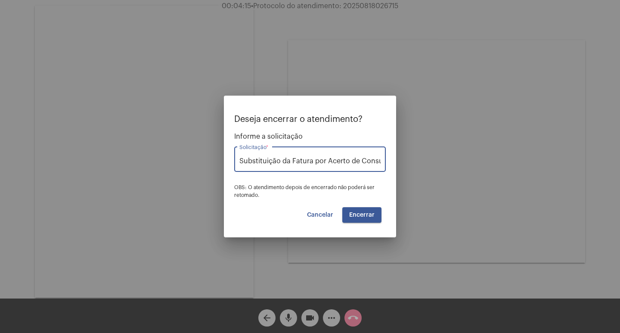
scroll to position [0, 10]
click at [369, 217] on span "Encerrar" at bounding box center [361, 215] width 25 height 6
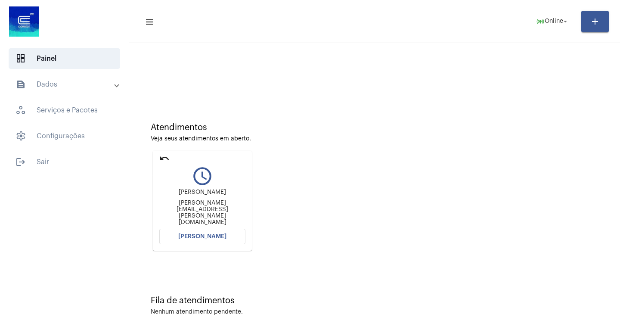
click at [165, 163] on mat-icon "undo" at bounding box center [164, 158] width 10 height 10
click at [221, 241] on button "[PERSON_NAME]" at bounding box center [202, 237] width 86 height 16
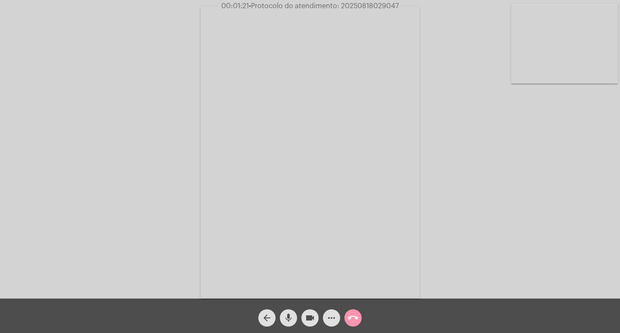
drag, startPoint x: 434, startPoint y: 87, endPoint x: 483, endPoint y: 158, distance: 85.8
click at [483, 158] on div "Acessando Câmera e Microfone..." at bounding box center [310, 151] width 619 height 299
click at [347, 11] on video at bounding box center [310, 152] width 219 height 292
click at [347, 11] on div "Acessando Câmera e Microfone..." at bounding box center [310, 151] width 619 height 299
click at [353, 8] on span "• Protocolo do atendimento: 20250818029047" at bounding box center [326, 6] width 150 height 7
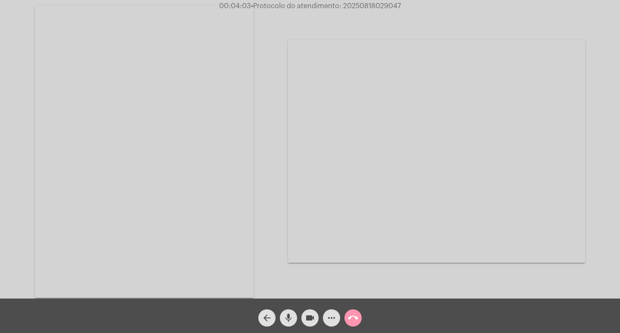
click at [353, 8] on span "• Protocolo do atendimento: 20250818029047" at bounding box center [326, 6] width 150 height 7
click at [349, 315] on mat-icon "call_end" at bounding box center [353, 318] width 10 height 10
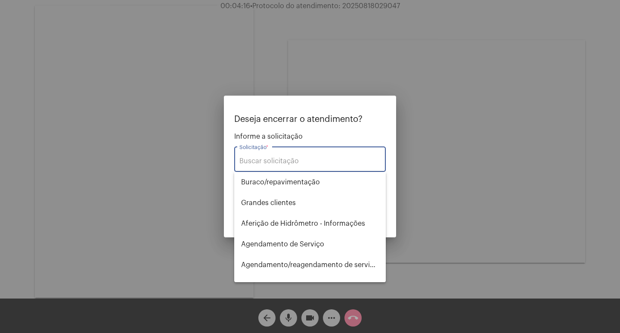
click at [287, 159] on input "Solicitação *" at bounding box center [310, 161] width 141 height 8
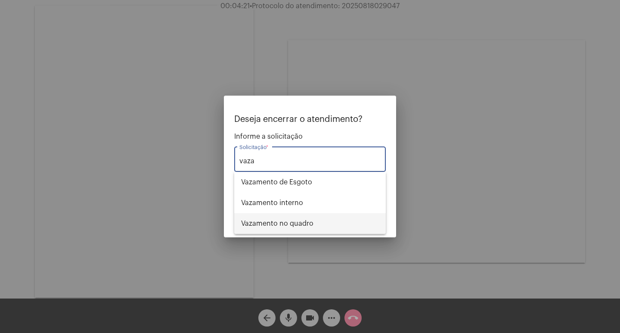
click at [302, 220] on span "Vazamento no quadro" at bounding box center [310, 223] width 138 height 21
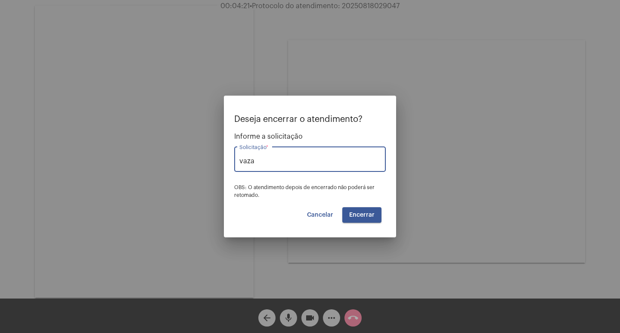
type input "Vazamento no quadro"
click at [360, 211] on button "Encerrar" at bounding box center [362, 215] width 39 height 16
click at [365, 211] on button "Encerrar" at bounding box center [362, 215] width 39 height 16
click at [356, 210] on button "Encerrar" at bounding box center [362, 215] width 39 height 16
click at [315, 153] on div "Vazamento no quadro Solicitação *" at bounding box center [310, 158] width 141 height 27
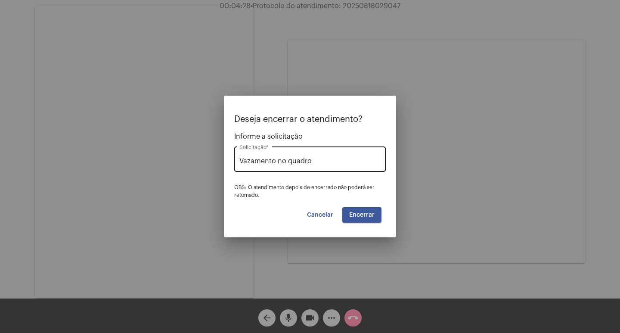
click at [320, 168] on div "Vazamento no quadro Solicitação *" at bounding box center [310, 158] width 141 height 27
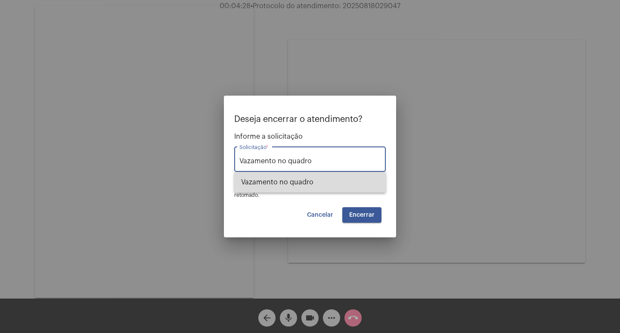
click at [315, 176] on span "Vazamento no quadro" at bounding box center [310, 182] width 138 height 21
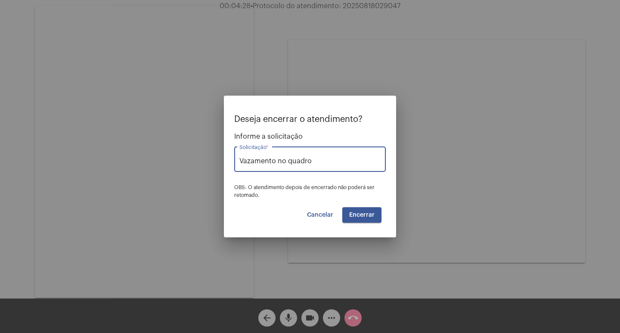
click at [368, 213] on span "Encerrar" at bounding box center [361, 215] width 25 height 6
click at [325, 215] on span "Cancelar" at bounding box center [320, 215] width 26 height 6
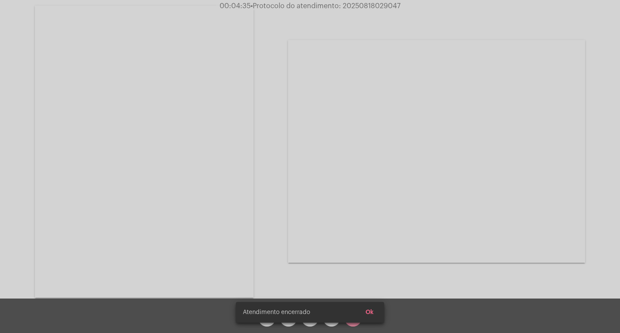
click at [356, 317] on snack-bar-container "Atendimento encerrado Ok" at bounding box center [310, 312] width 148 height 21
click at [367, 312] on span "Ok" at bounding box center [370, 312] width 8 height 6
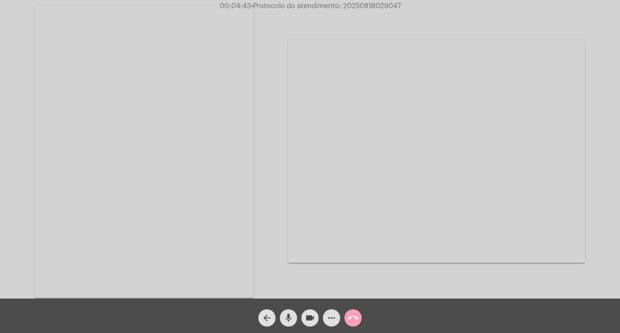
click at [349, 319] on mat-icon "call_end" at bounding box center [353, 318] width 10 height 10
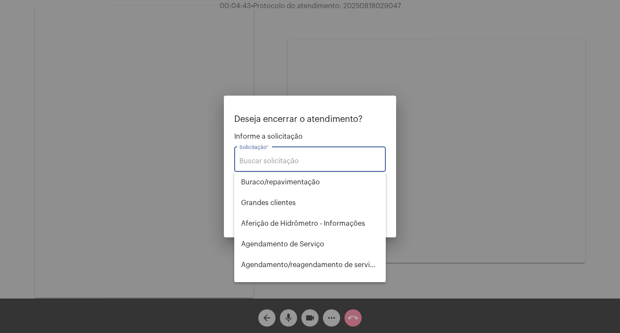
click at [309, 165] on div "Solicitação *" at bounding box center [310, 158] width 141 height 27
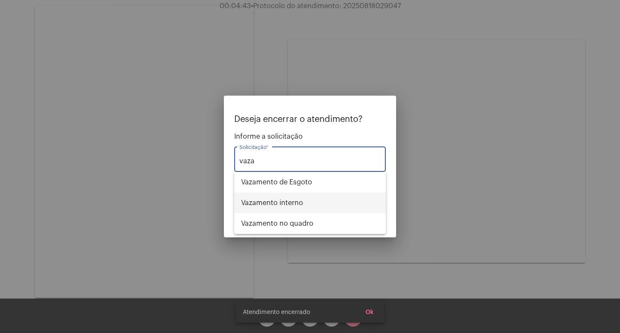
click at [300, 203] on span "Vazamento interno" at bounding box center [310, 203] width 138 height 21
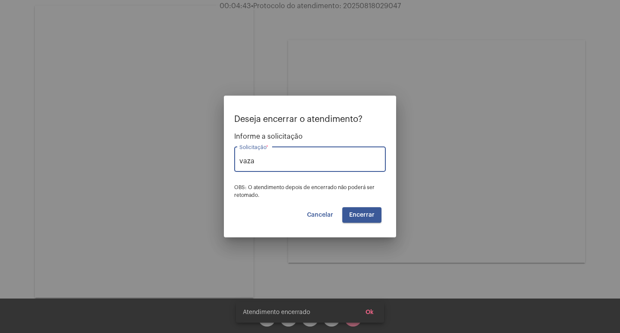
type input "Vazamento interno"
click at [351, 217] on span "Encerrar" at bounding box center [361, 215] width 25 height 6
click at [355, 213] on span "Encerrar" at bounding box center [361, 215] width 25 height 6
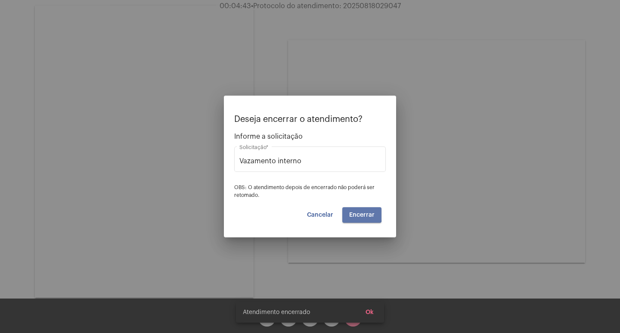
click at [355, 213] on span "Encerrar" at bounding box center [361, 215] width 25 height 6
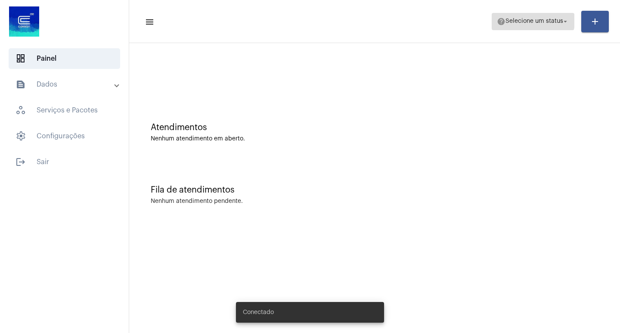
click at [523, 16] on span "help Selecione um status arrow_drop_down" at bounding box center [533, 21] width 72 height 16
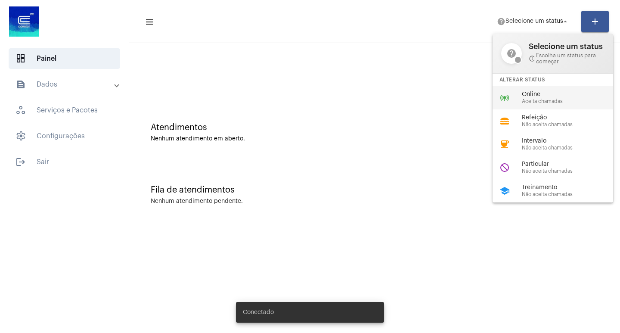
click at [524, 96] on span "Online" at bounding box center [571, 94] width 98 height 6
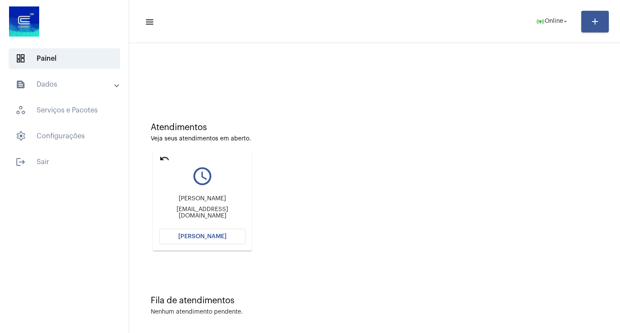
click at [217, 240] on button "[PERSON_NAME]" at bounding box center [202, 237] width 86 height 16
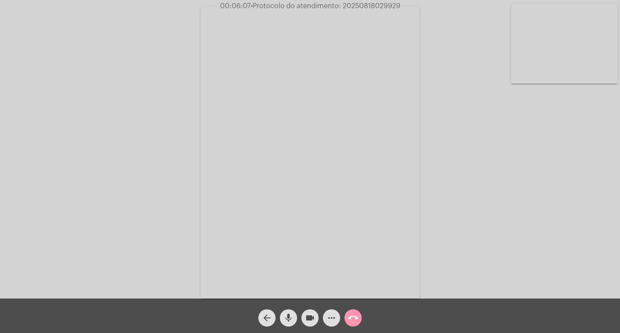
drag, startPoint x: 456, startPoint y: 94, endPoint x: 503, endPoint y: 181, distance: 98.5
click at [503, 181] on div "Acessando Câmera e Microfone..." at bounding box center [310, 151] width 619 height 299
drag, startPoint x: 448, startPoint y: 87, endPoint x: 499, endPoint y: 195, distance: 120.1
click at [499, 195] on div "Acessando Câmera e Microfone..." at bounding box center [310, 151] width 619 height 299
click at [353, 315] on mat-icon "call_end" at bounding box center [353, 318] width 10 height 10
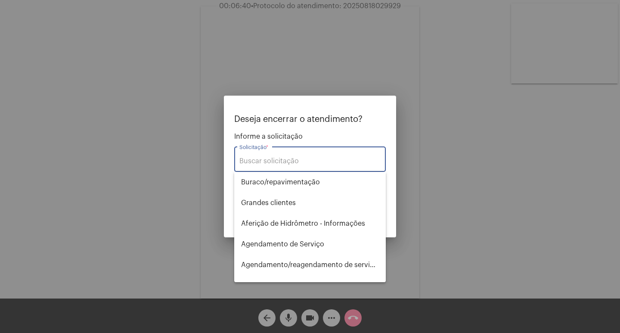
click at [265, 156] on div "Solicitação *" at bounding box center [310, 158] width 141 height 27
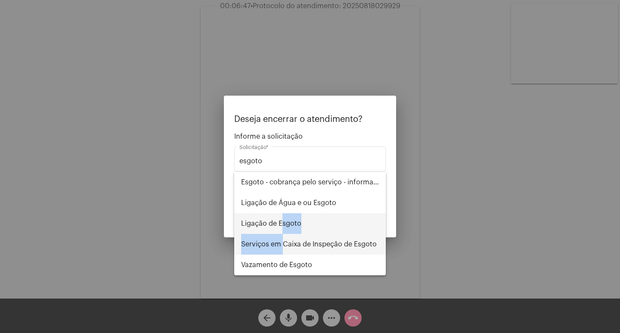
drag, startPoint x: 278, startPoint y: 224, endPoint x: 278, endPoint y: 240, distance: 15.9
click at [278, 240] on div "Esgoto - cobrança pelo serviço - informações Ligação de Água e ou Esgoto Ligaçã…" at bounding box center [310, 223] width 152 height 103
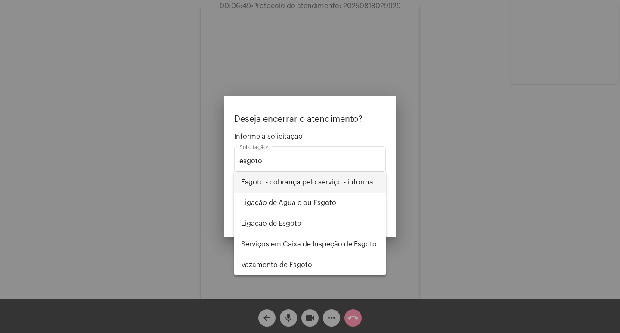
click at [301, 173] on span "Esgoto - cobrança pelo serviço - informações" at bounding box center [310, 182] width 138 height 21
type input "Esgoto - cobrança pelo serviço - informações"
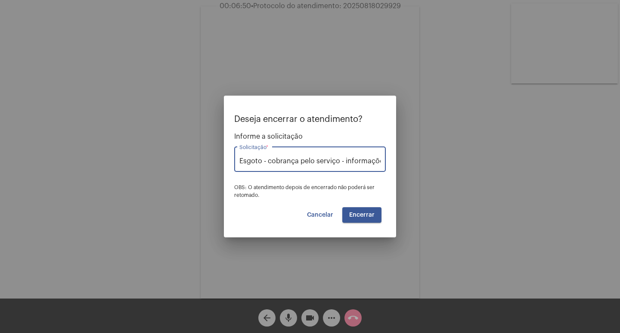
scroll to position [0, 5]
click at [365, 212] on span "Encerrar" at bounding box center [361, 215] width 25 height 6
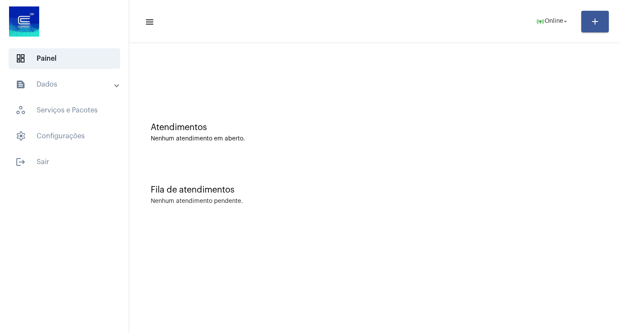
click at [76, 83] on mat-panel-title "text_snippet_outlined Dados" at bounding box center [66, 84] width 100 height 10
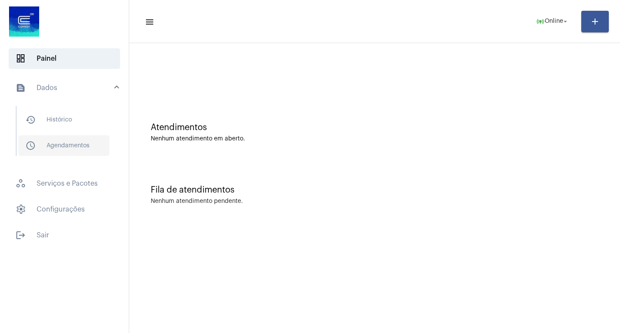
click at [88, 148] on span "schedule_outlined Agendamentos" at bounding box center [64, 145] width 91 height 21
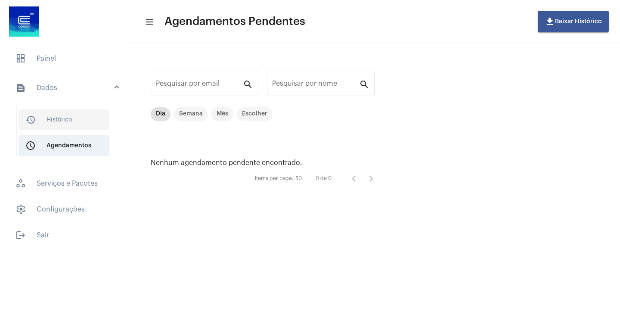
click at [83, 118] on span "history_outlined Histórico" at bounding box center [64, 119] width 91 height 21
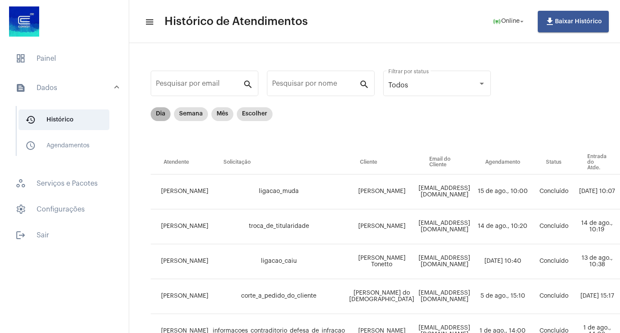
click at [165, 119] on mat-chip "Dia" at bounding box center [161, 114] width 20 height 14
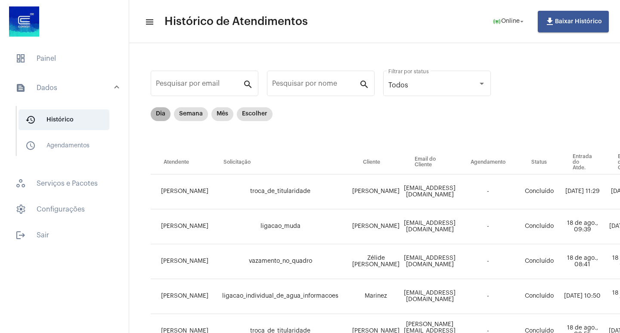
click at [165, 119] on mat-chip "Dia" at bounding box center [161, 114] width 20 height 14
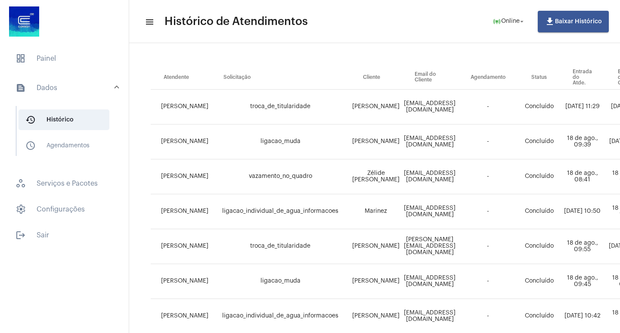
scroll to position [43, 0]
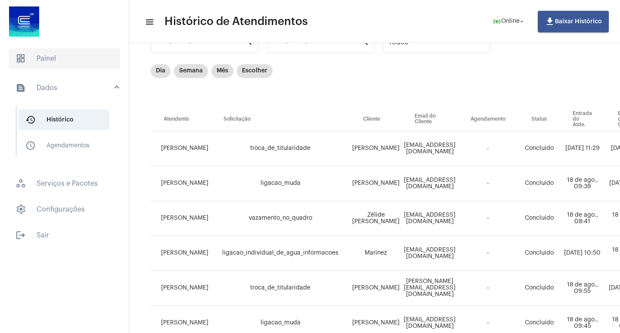
click at [33, 62] on span "dashboard Painel" at bounding box center [65, 58] width 112 height 21
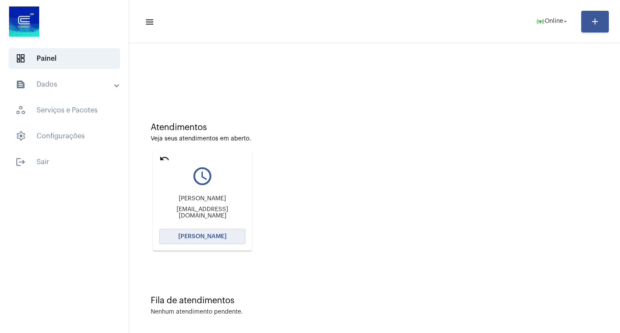
click at [215, 240] on button "[PERSON_NAME]" at bounding box center [202, 237] width 86 height 16
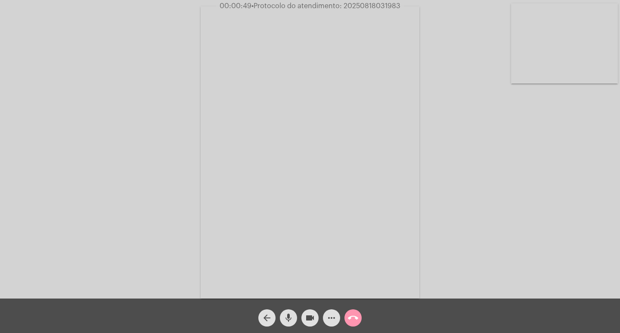
click at [8, 33] on div "Acessando Câmera e Microfone..." at bounding box center [310, 151] width 619 height 299
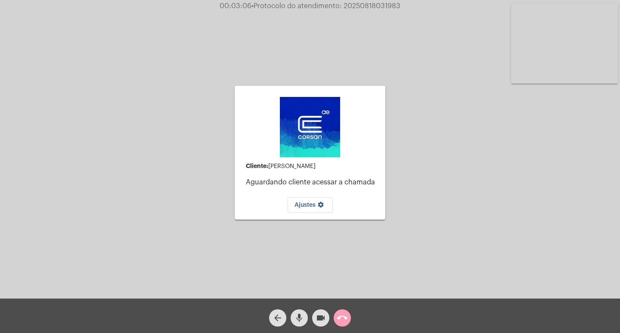
click at [343, 318] on mat-icon "call_end" at bounding box center [342, 318] width 10 height 10
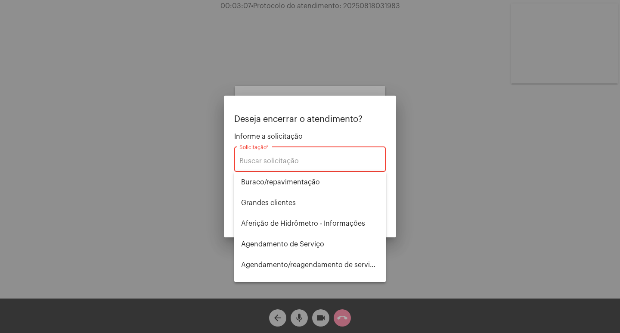
click at [277, 170] on div "Solicitação *" at bounding box center [310, 158] width 141 height 27
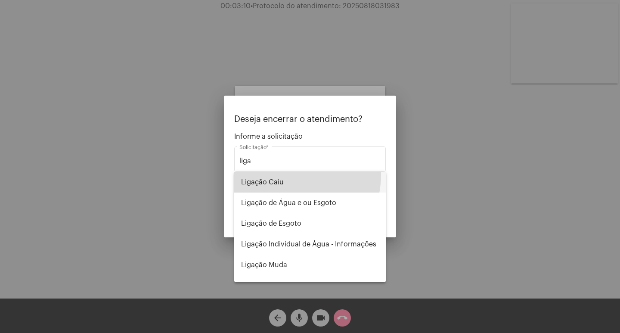
click at [276, 174] on span "Ligação Caiu" at bounding box center [310, 182] width 138 height 21
type input "Ligação Caiu"
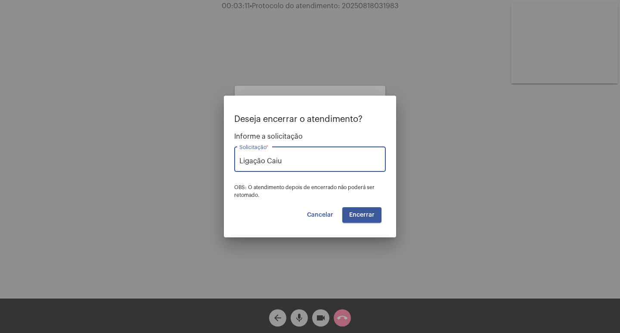
click at [374, 219] on button "Encerrar" at bounding box center [362, 215] width 39 height 16
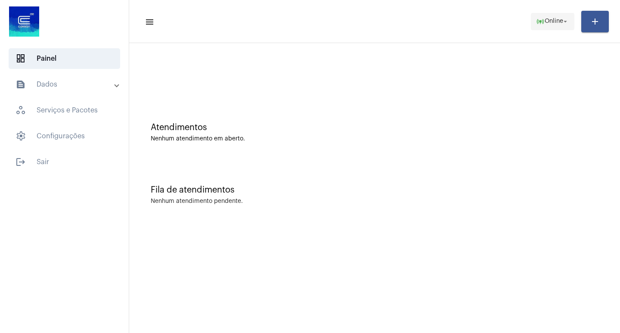
click at [541, 24] on mat-icon "online_prediction" at bounding box center [540, 21] width 9 height 9
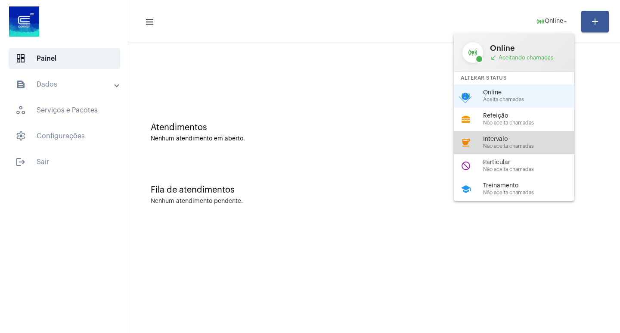
click at [524, 145] on span "Não aceita chamadas" at bounding box center [532, 146] width 98 height 6
